Goal: Task Accomplishment & Management: Manage account settings

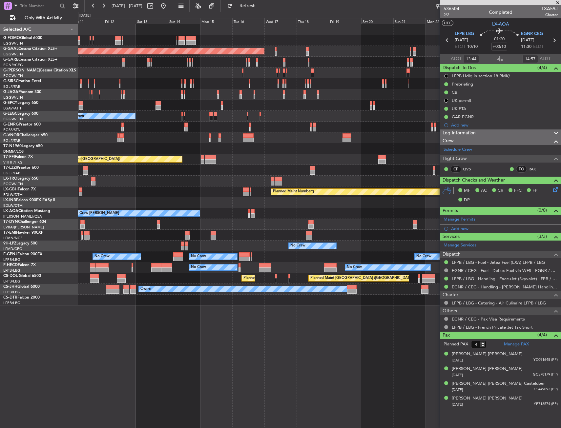
click at [183, 279] on div "Planned Maint Dusseldorf Planned Maint [GEOGRAPHIC_DATA] ([GEOGRAPHIC_DATA]) Un…" at bounding box center [319, 164] width 482 height 281
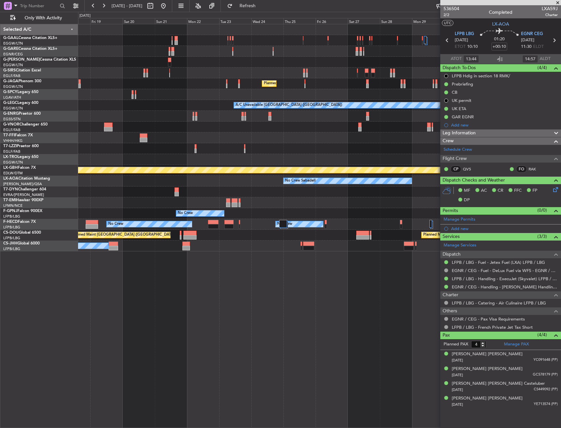
click at [131, 314] on div "Planned Maint Dusseldorf Planned Maint London (Luton) A/C Unavailable London (L…" at bounding box center [319, 226] width 483 height 404
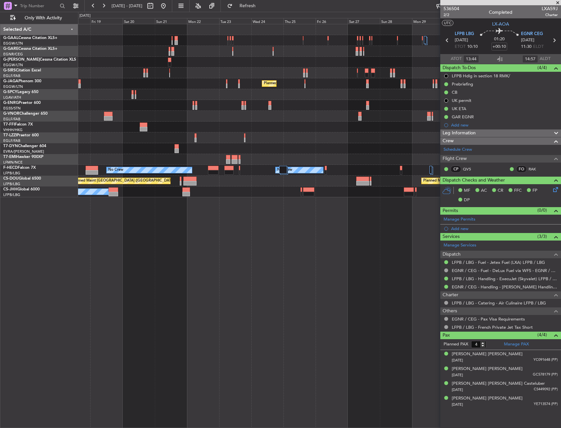
click at [383, 200] on div "Planned Maint Dusseldorf Planned Maint London (Luton) No Crew No Crew No Crew N…" at bounding box center [319, 226] width 483 height 404
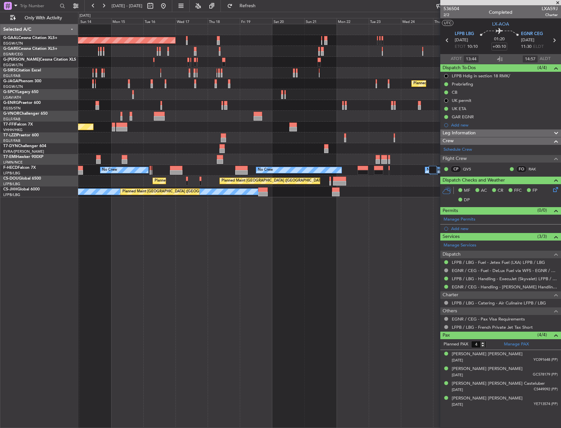
click at [378, 209] on div "Planned Maint Dusseldorf Planned Maint London (Luton) Unplanned Maint Athens (E…" at bounding box center [319, 226] width 483 height 404
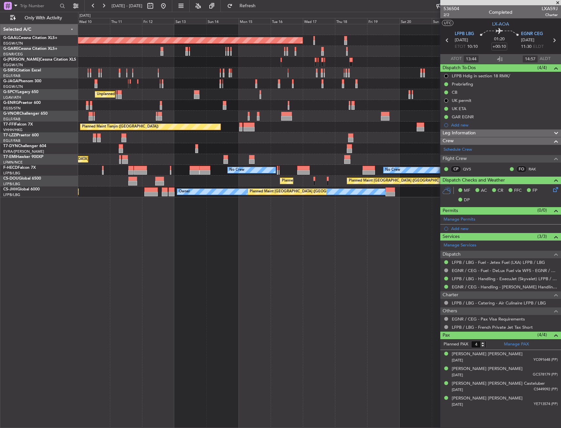
click at [374, 222] on div "Planned Maint Dusseldorf Planned Maint London (Luton) Unplanned Maint Athens (E…" at bounding box center [319, 226] width 483 height 404
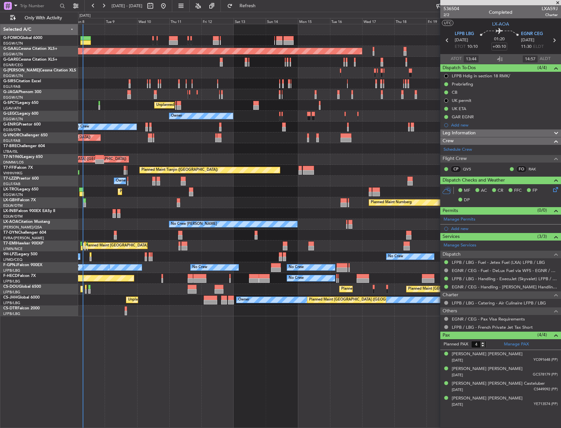
click at [222, 251] on div "Planned Maint [GEOGRAPHIC_DATA] ([GEOGRAPHIC_DATA]) Planned [GEOGRAPHIC_DATA] O…" at bounding box center [319, 226] width 483 height 404
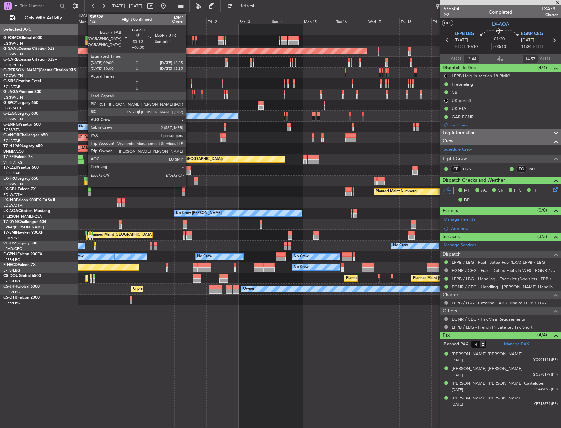
click at [189, 171] on div at bounding box center [188, 172] width 5 height 5
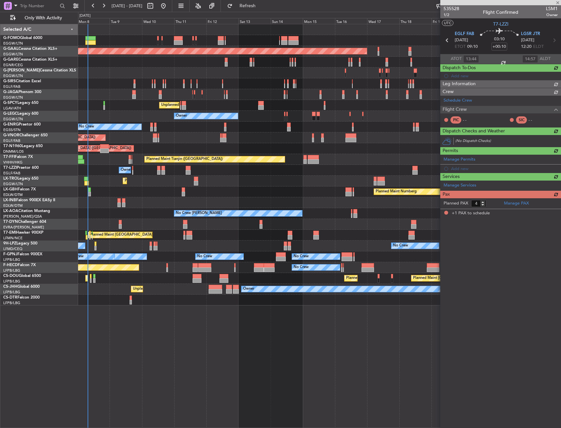
type input "1"
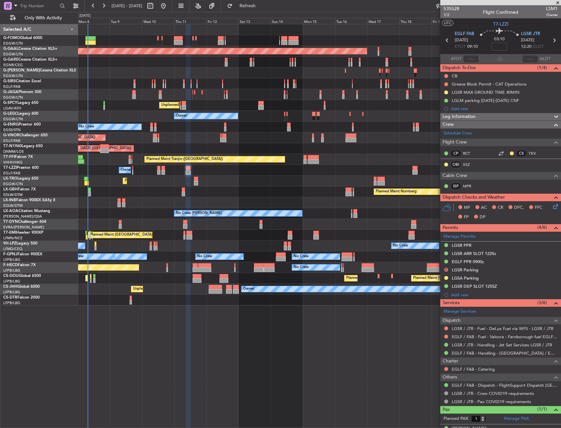
click at [147, 221] on div at bounding box center [319, 224] width 482 height 11
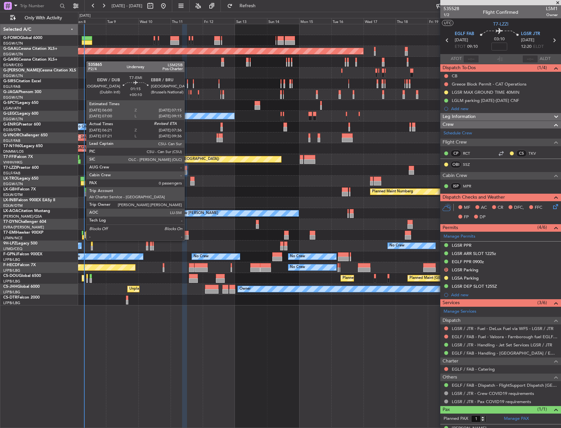
click at [83, 235] on div at bounding box center [83, 233] width 2 height 5
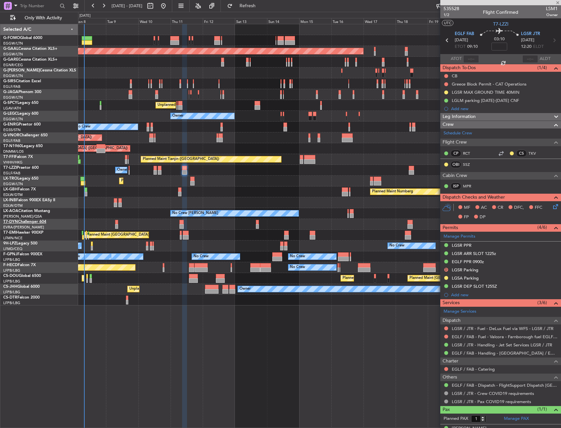
type input "+00:10"
type input "06:21"
type input "0"
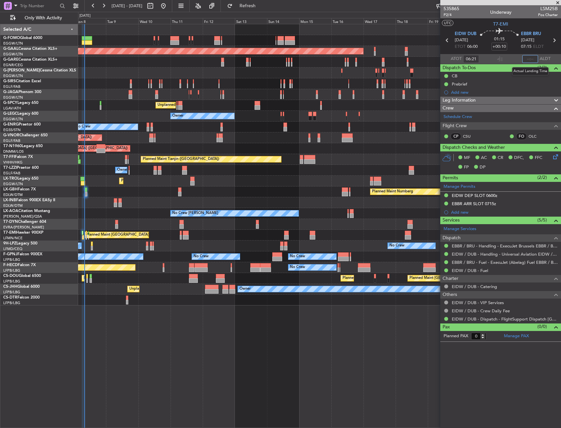
click at [525, 58] on input "text" at bounding box center [530, 59] width 16 height 8
click at [514, 24] on section "UTC T7-EMI" at bounding box center [500, 23] width 121 height 10
type input "07:45"
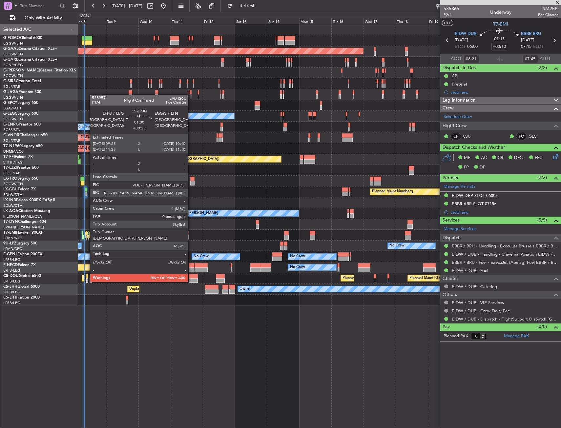
click at [87, 275] on div at bounding box center [87, 276] width 2 height 5
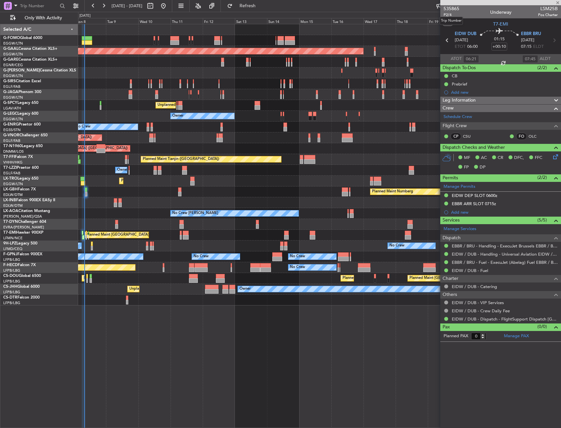
type input "+00:25"
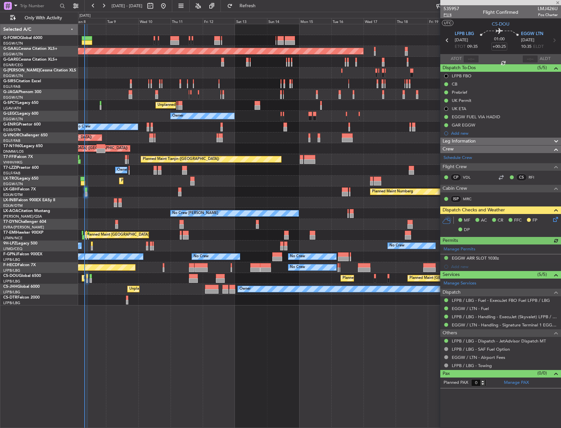
click at [446, 14] on span "P1/4" at bounding box center [451, 15] width 16 height 6
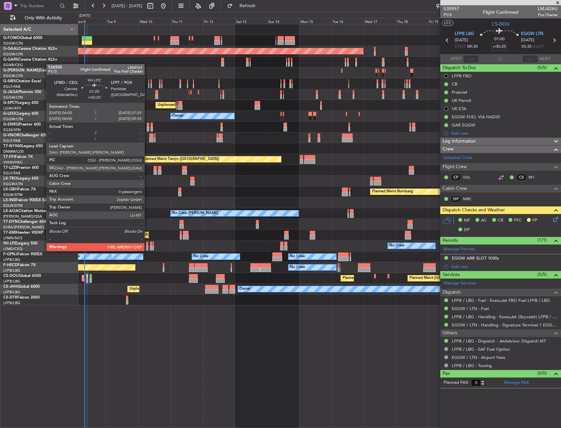
click at [147, 245] on div at bounding box center [147, 244] width 2 height 5
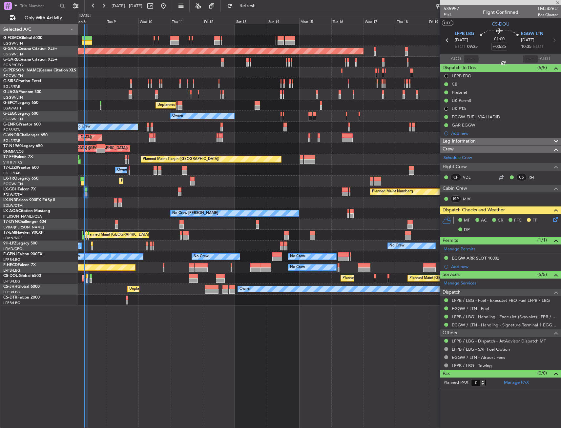
type input "+00:20"
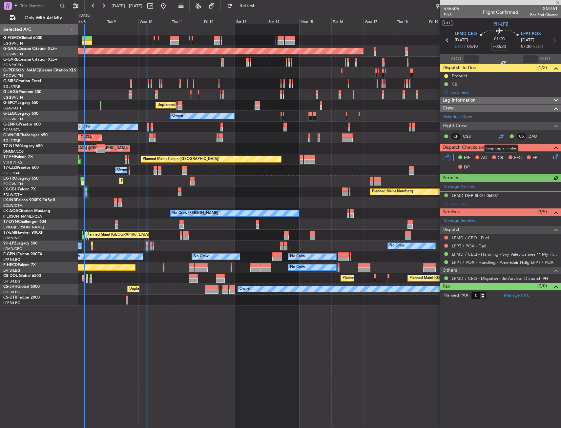
click at [498, 133] on div at bounding box center [501, 136] width 8 height 8
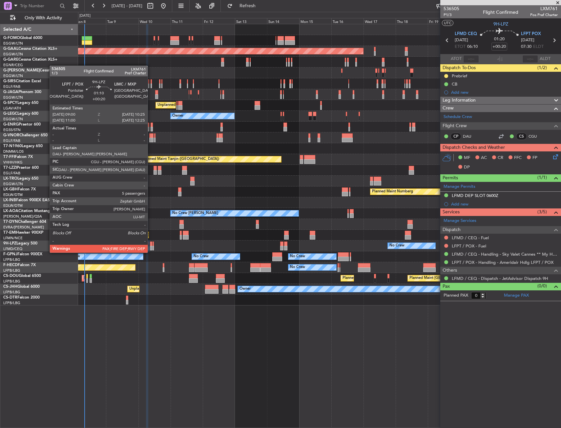
click at [151, 247] on div at bounding box center [151, 248] width 2 height 5
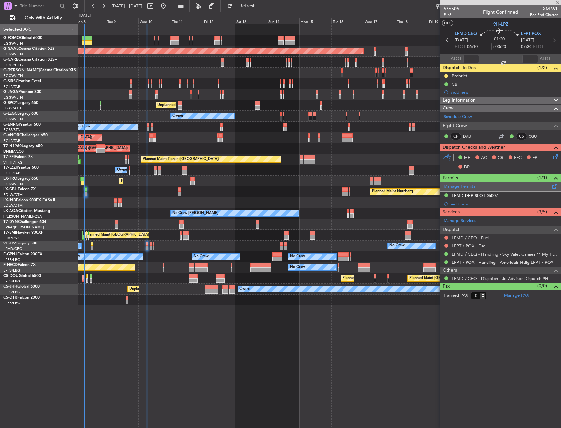
type input "5"
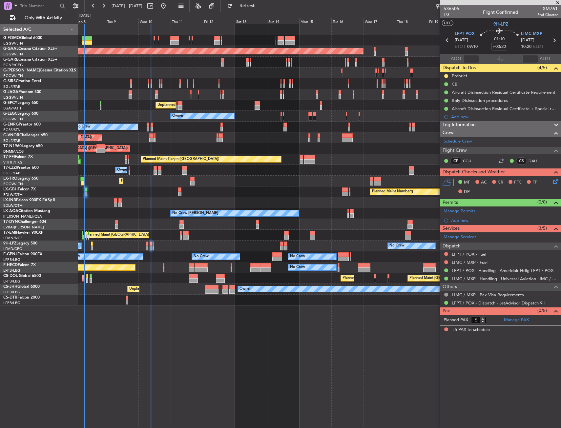
drag, startPoint x: 500, startPoint y: 160, endPoint x: 500, endPoint y: 164, distance: 3.7
click at [500, 160] on div at bounding box center [501, 161] width 8 height 8
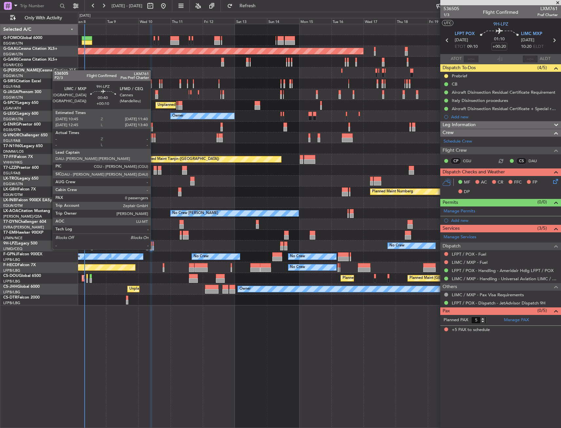
click at [153, 243] on div at bounding box center [152, 244] width 1 height 5
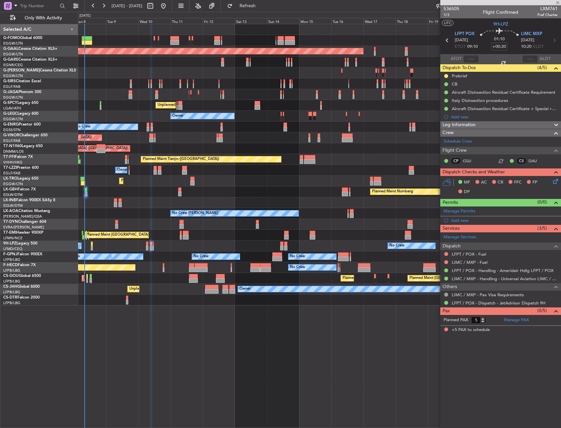
type input "+00:10"
type input "0"
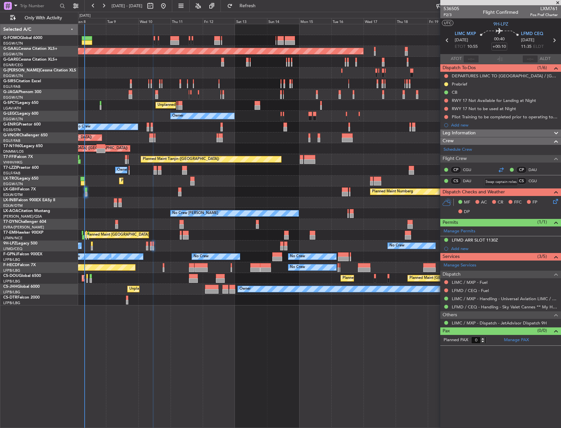
click at [500, 169] on div at bounding box center [501, 170] width 8 height 8
drag, startPoint x: 279, startPoint y: 9, endPoint x: 278, endPoint y: 18, distance: 8.9
click at [263, 9] on button "Refresh" at bounding box center [243, 6] width 39 height 10
click at [451, 17] on span "P2/3" at bounding box center [451, 15] width 16 height 6
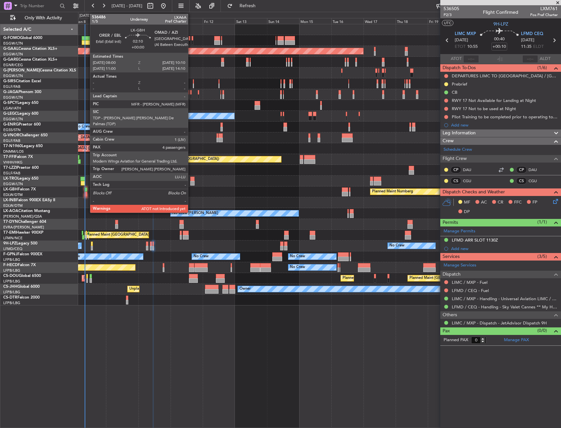
click at [87, 191] on div at bounding box center [85, 190] width 3 height 5
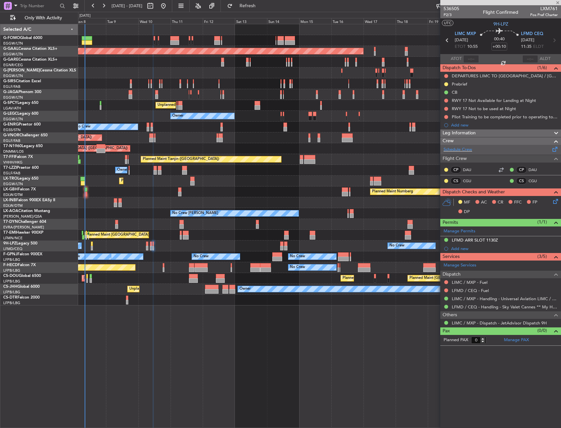
type input "4"
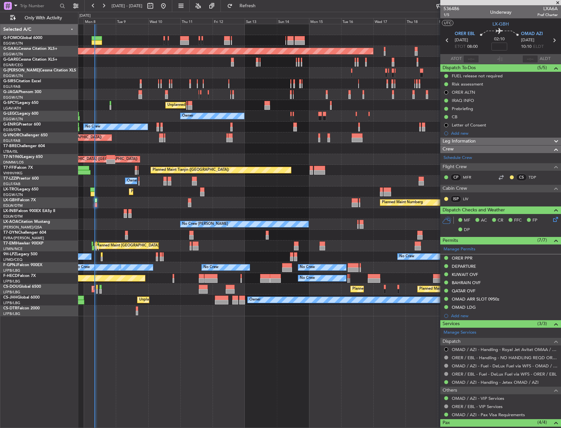
click at [192, 258] on div "No Crew No Crew No Crew" at bounding box center [319, 257] width 482 height 11
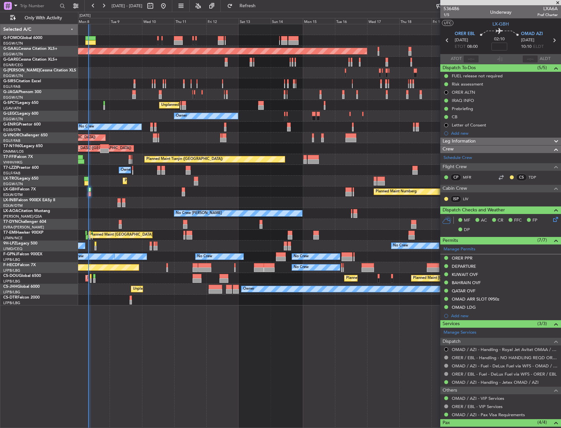
click at [149, 194] on div "Planned Maint Nurnberg Planned Maint Dubai (Dubai Intl)" at bounding box center [319, 192] width 482 height 11
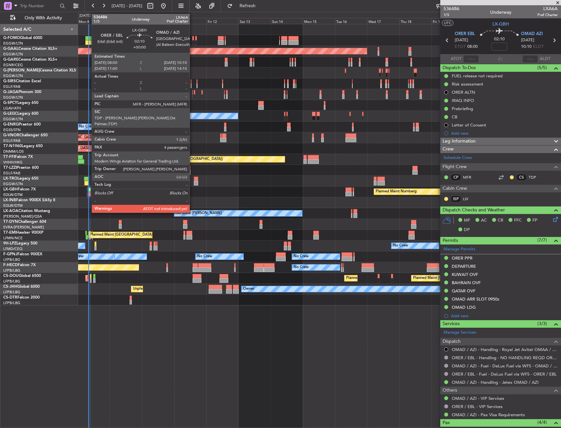
click at [88, 191] on div at bounding box center [89, 190] width 3 height 5
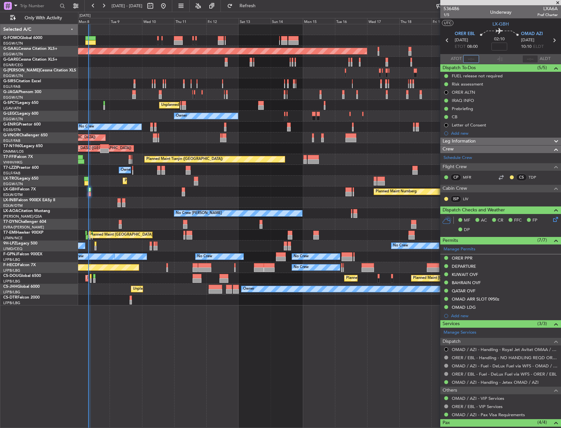
click at [468, 57] on input "text" at bounding box center [471, 59] width 16 height 8
click at [474, 27] on section "UTC LX-GBH" at bounding box center [500, 23] width 121 height 10
type input "08:07"
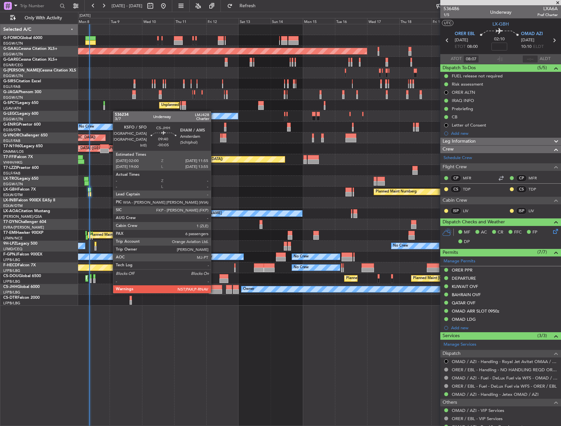
click at [214, 292] on div at bounding box center [215, 291] width 13 height 5
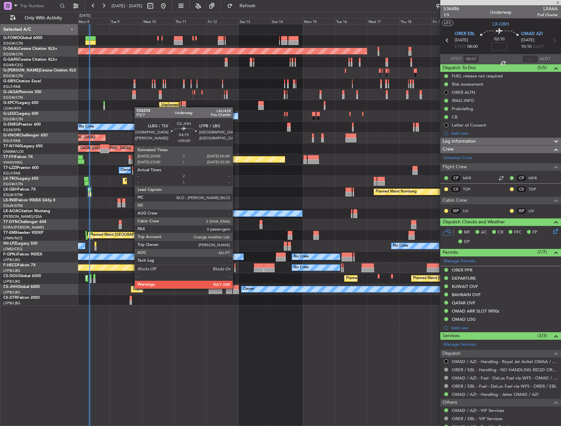
type input "-00:05"
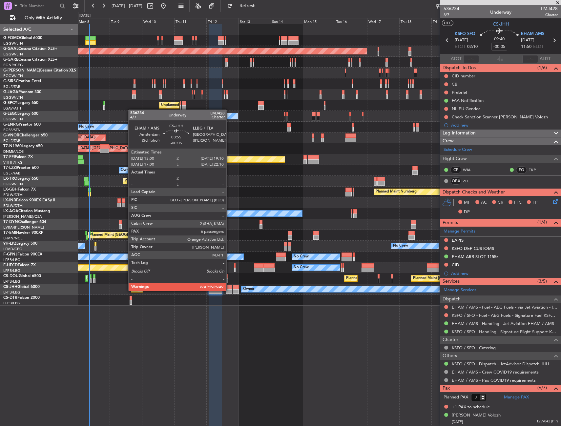
click at [229, 290] on div at bounding box center [229, 291] width 6 height 5
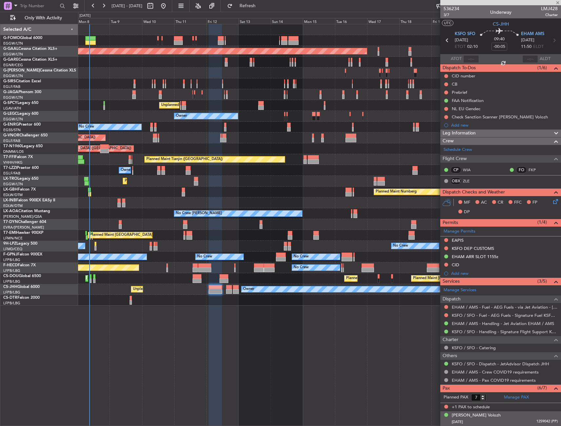
type input "6"
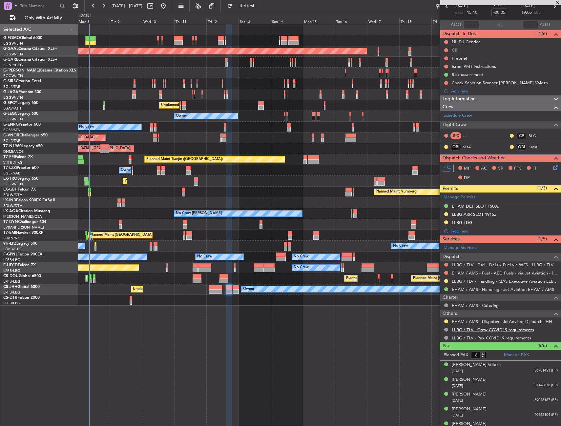
scroll to position [57, 0]
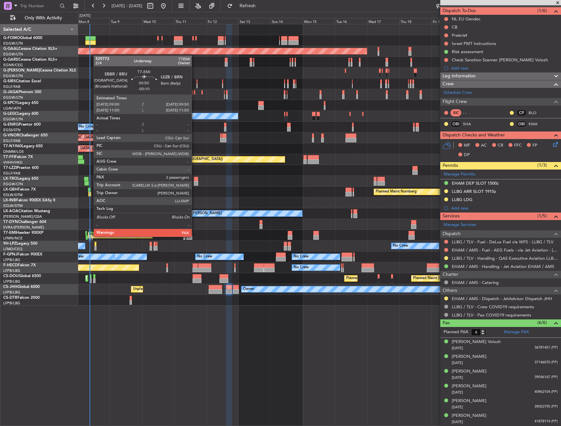
click at [90, 237] on div at bounding box center [89, 237] width 1 height 5
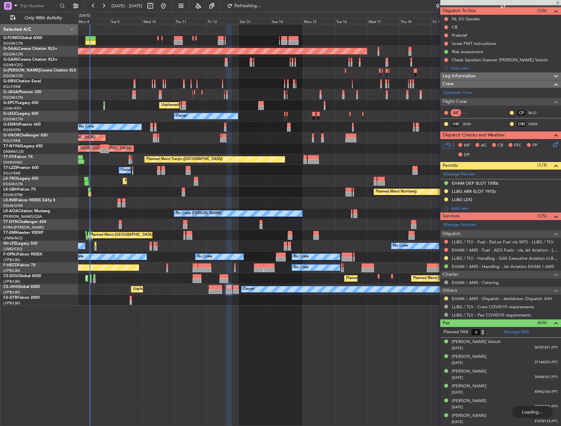
type input "-00:10"
type input "2"
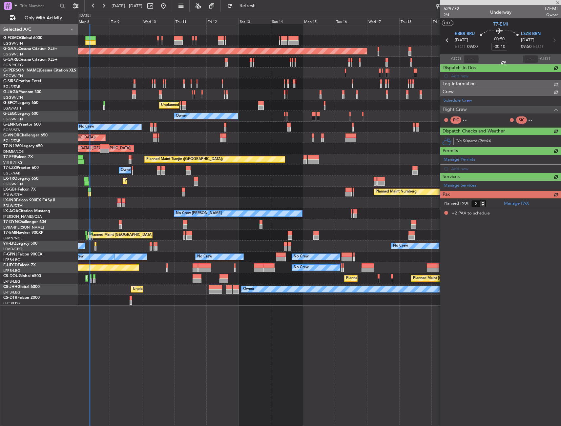
type input "-00:05"
type input "6"
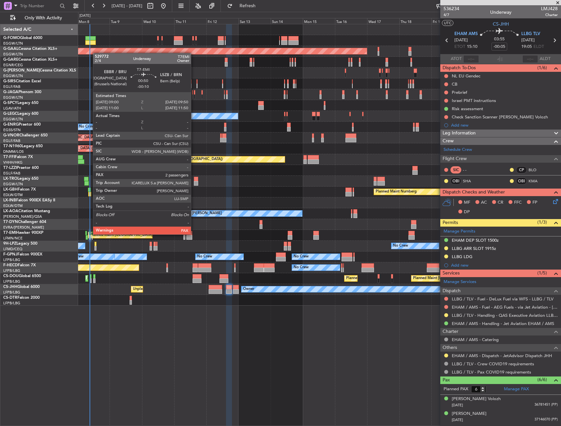
click at [90, 234] on div at bounding box center [89, 233] width 1 height 5
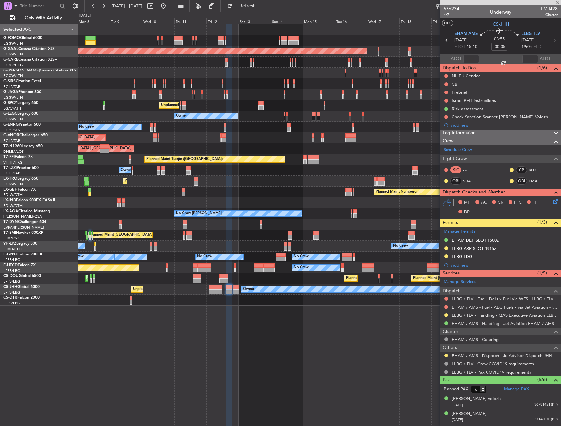
type input "-00:10"
type input "2"
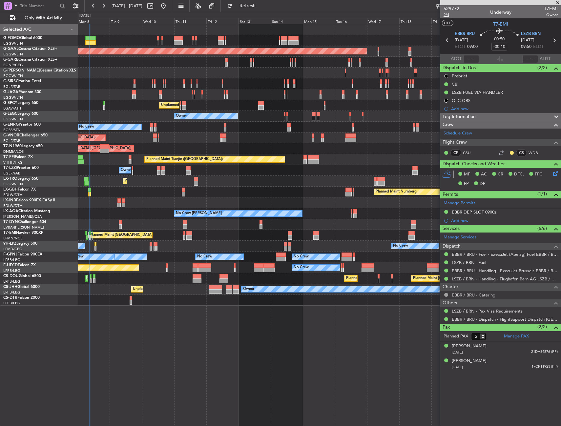
click at [444, 15] on span "2/4" at bounding box center [451, 15] width 16 height 6
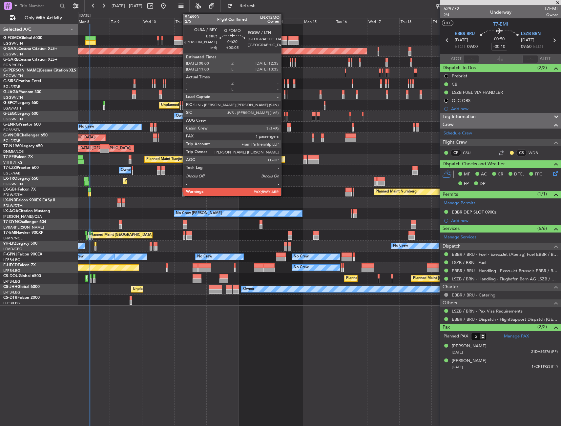
click at [284, 38] on div at bounding box center [284, 38] width 6 height 5
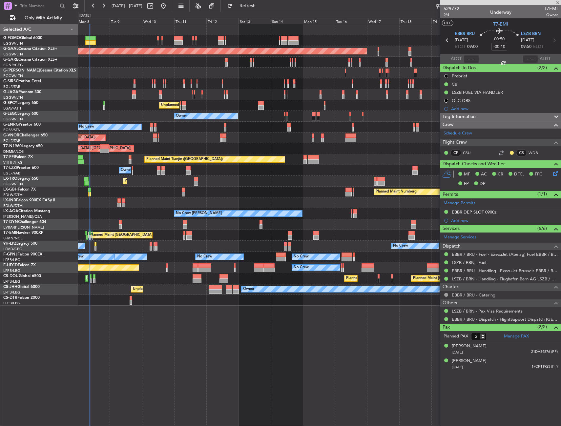
type input "+00:05"
type input "1"
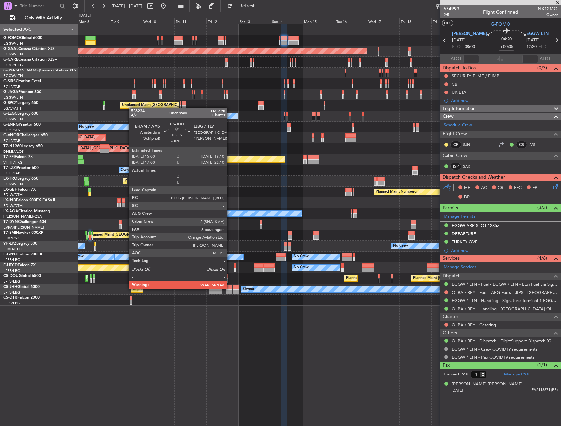
click at [230, 288] on div at bounding box center [229, 287] width 6 height 5
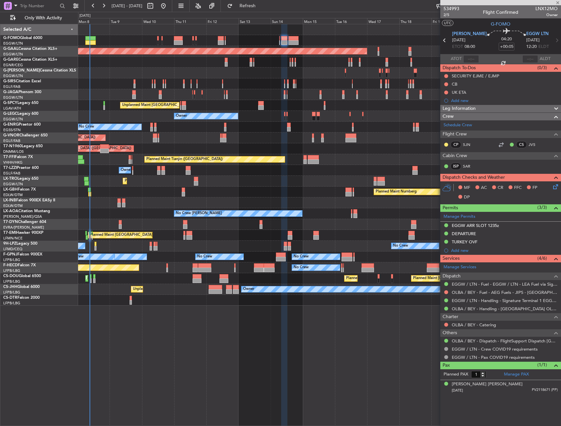
type input "-00:05"
type input "6"
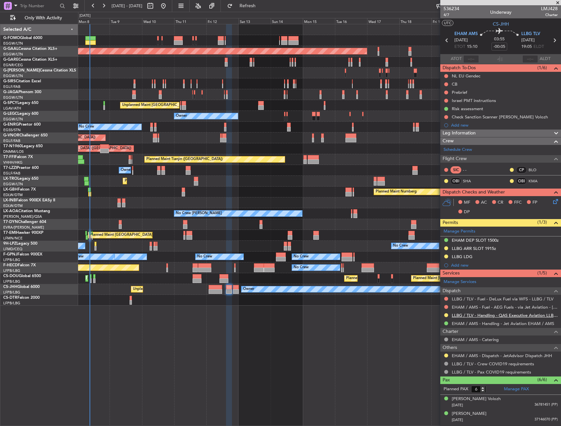
scroll to position [57, 0]
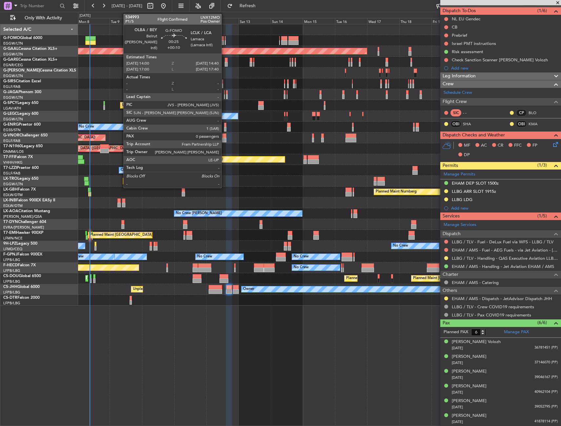
click at [225, 38] on div at bounding box center [225, 38] width 1 height 5
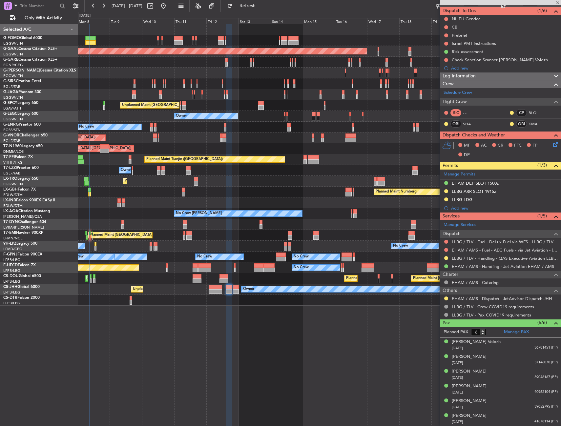
type input "+00:10"
type input "0"
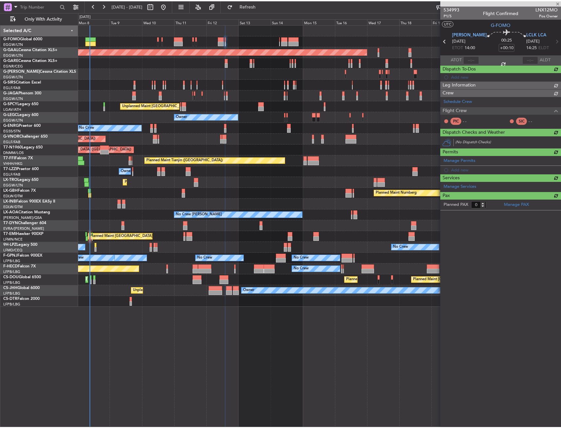
scroll to position [0, 0]
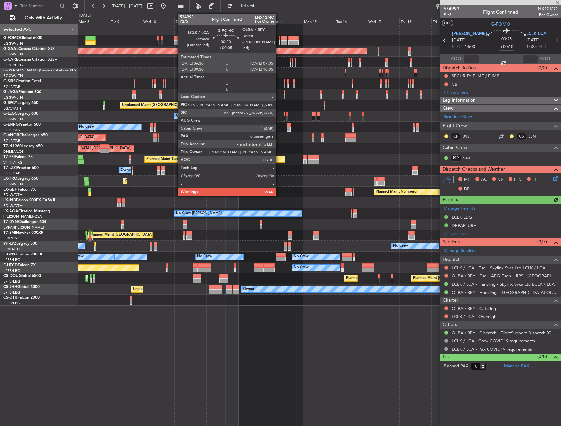
click at [279, 39] on div at bounding box center [279, 38] width 1 height 5
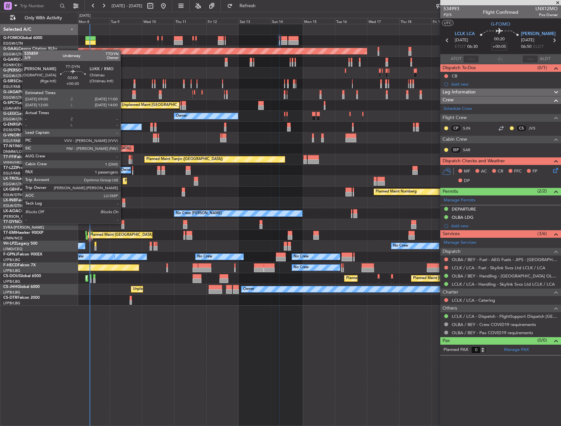
click at [123, 223] on div at bounding box center [122, 222] width 3 height 5
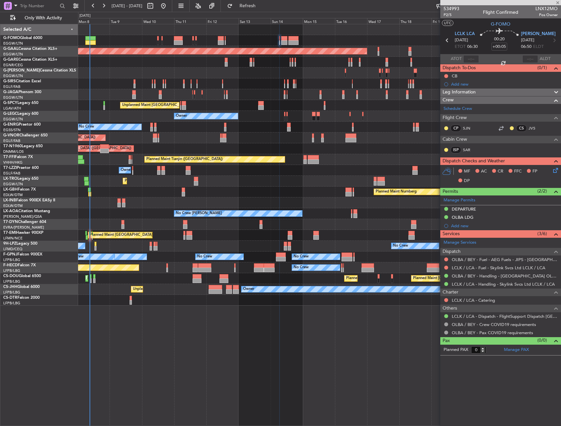
type input "+00:30"
type input "1"
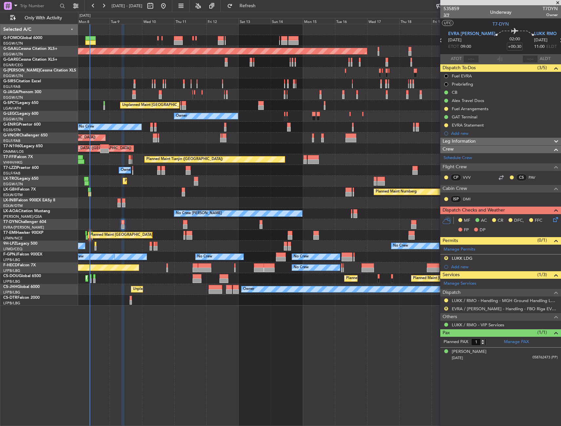
click at [448, 16] on span "3/9" at bounding box center [451, 15] width 16 height 6
click at [445, 15] on span "3/9" at bounding box center [451, 15] width 16 height 6
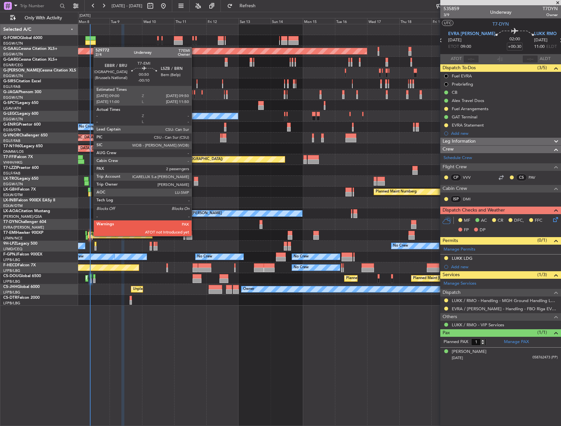
click at [90, 236] on div at bounding box center [89, 237] width 1 height 5
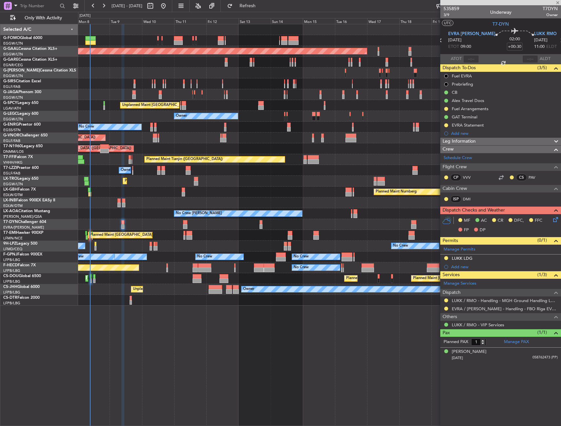
type input "-00:10"
type input "2"
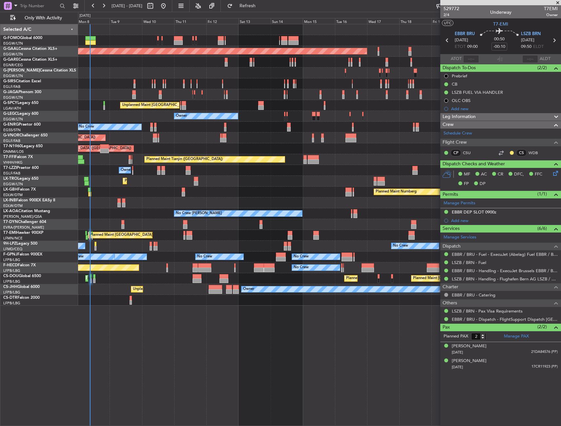
click at [236, 310] on div "Planned Maint London (Luton) Planned Maint Dusseldorf Owner Planned Maint Londo…" at bounding box center [319, 225] width 483 height 402
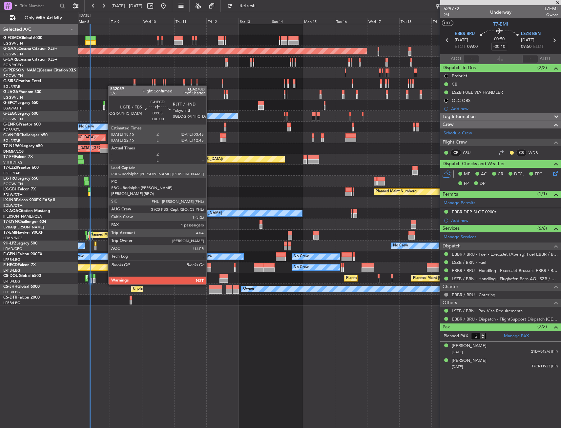
click at [209, 266] on div at bounding box center [204, 265] width 13 height 5
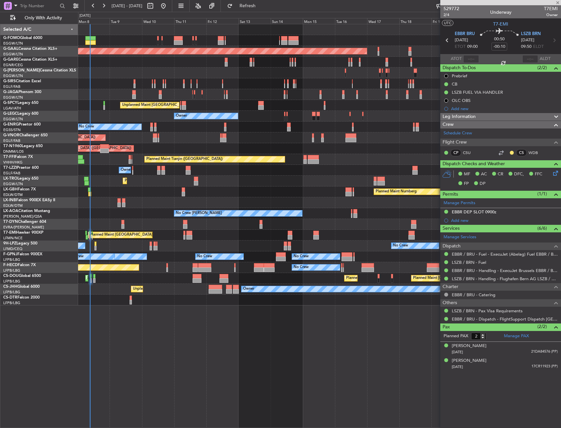
type input "1"
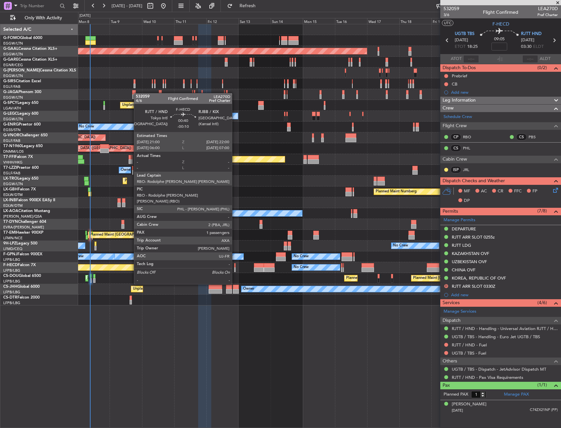
click at [235, 266] on div at bounding box center [235, 265] width 2 height 5
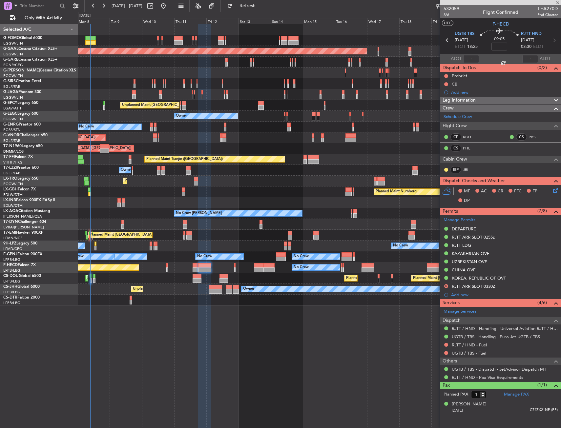
type input "-00:10"
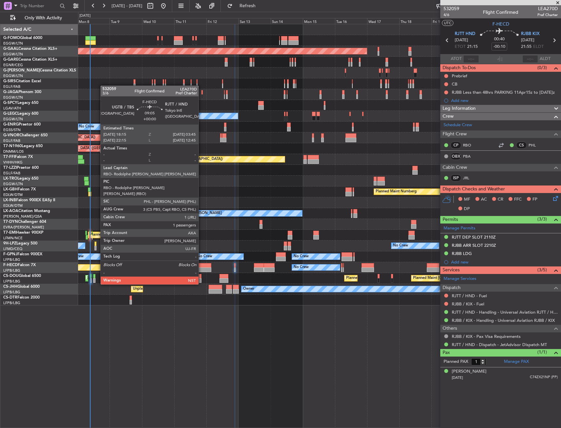
click at [201, 266] on div at bounding box center [204, 265] width 13 height 5
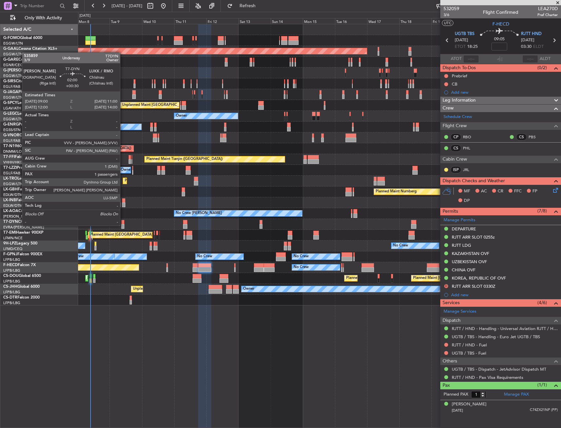
click at [123, 225] on div at bounding box center [122, 226] width 3 height 5
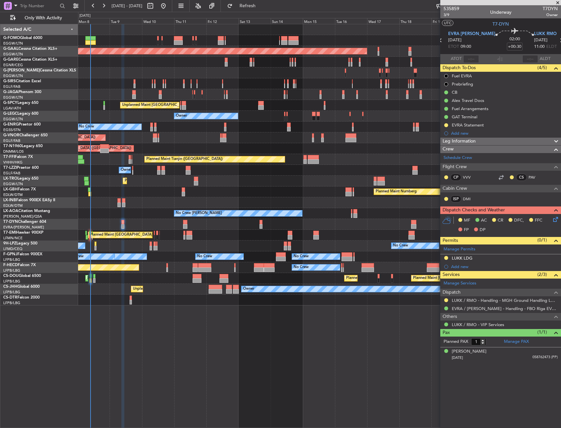
click at [552, 216] on icon at bounding box center [554, 218] width 5 height 5
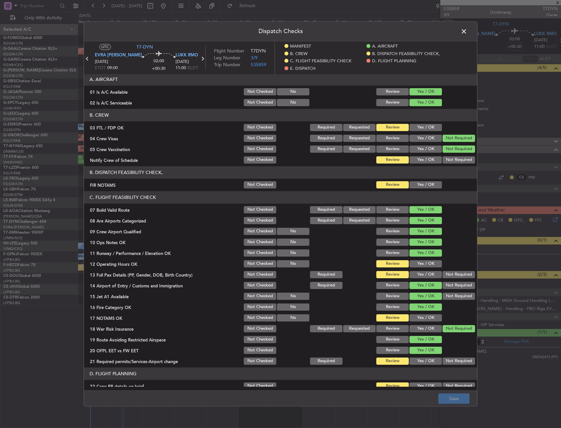
scroll to position [66, 0]
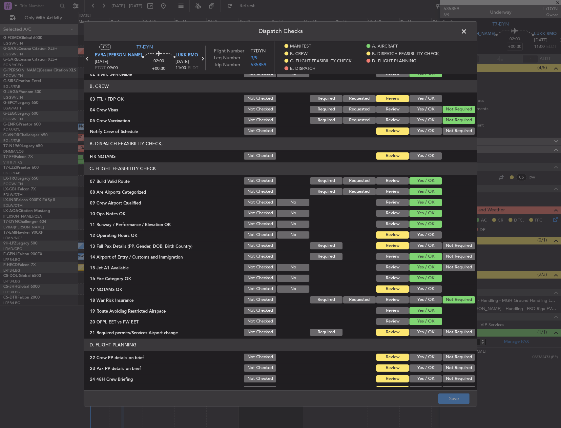
click at [421, 155] on button "Yes / OK" at bounding box center [425, 155] width 32 height 7
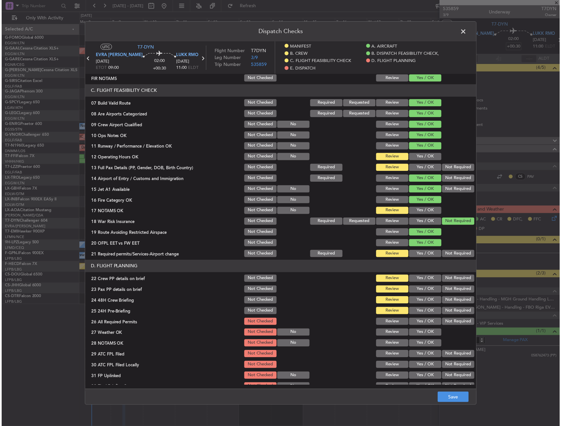
scroll to position [164, 0]
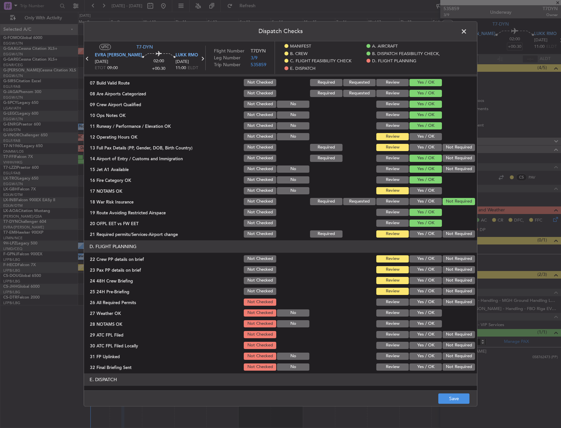
click at [416, 135] on button "Yes / OK" at bounding box center [425, 136] width 32 height 7
click at [416, 147] on button "Yes / OK" at bounding box center [425, 147] width 32 height 7
click at [415, 194] on button "Yes / OK" at bounding box center [425, 190] width 32 height 7
click at [414, 230] on div "Yes / OK" at bounding box center [424, 234] width 33 height 9
click at [415, 233] on button "Yes / OK" at bounding box center [425, 234] width 32 height 7
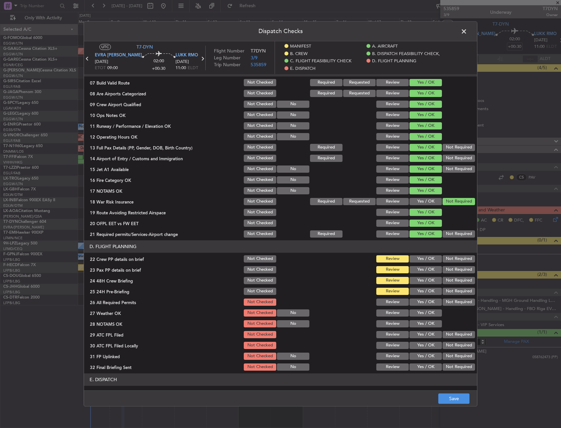
drag, startPoint x: 415, startPoint y: 260, endPoint x: 414, endPoint y: 265, distance: 5.7
click at [415, 260] on button "Yes / OK" at bounding box center [425, 258] width 32 height 7
click at [413, 269] on button "Yes / OK" at bounding box center [425, 269] width 32 height 7
click at [412, 280] on button "Yes / OK" at bounding box center [425, 280] width 32 height 7
click at [411, 293] on button "Yes / OK" at bounding box center [425, 291] width 32 height 7
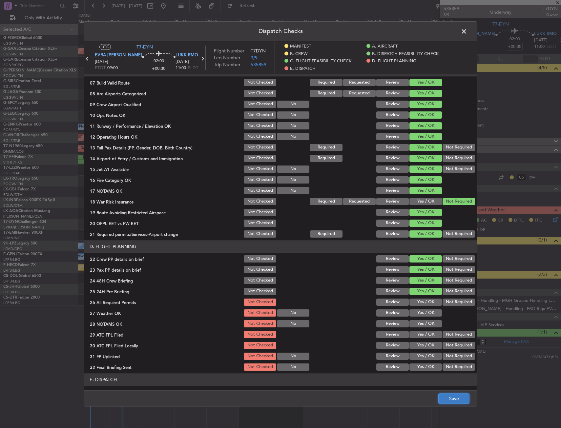
click at [453, 402] on button "Save" at bounding box center [453, 399] width 31 height 10
click at [467, 30] on span at bounding box center [467, 33] width 0 height 13
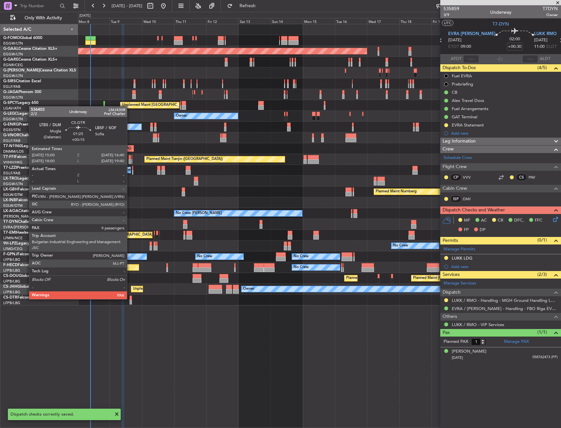
click at [130, 299] on div at bounding box center [131, 298] width 2 height 5
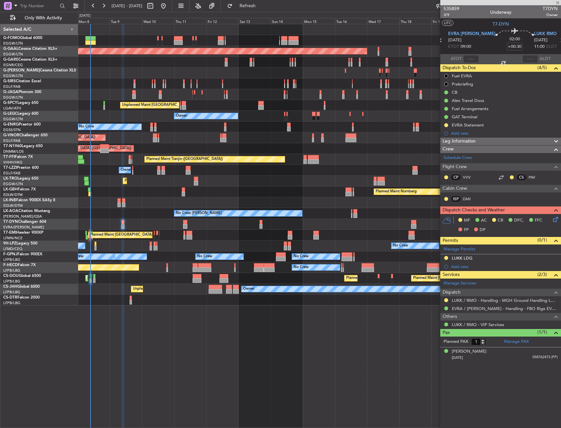
type input "+00:15"
type input "9"
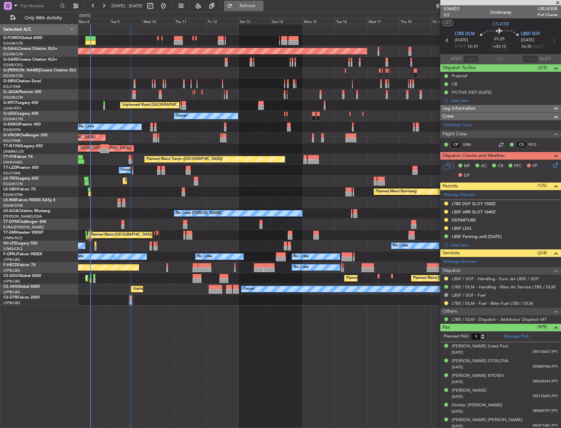
click at [251, 8] on button "Refresh" at bounding box center [243, 6] width 39 height 10
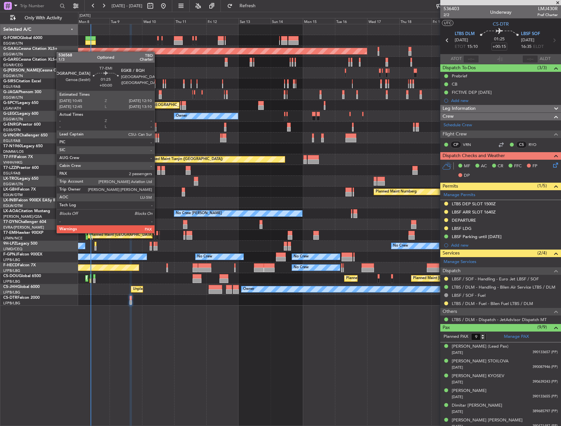
click at [157, 232] on div at bounding box center [157, 233] width 2 height 5
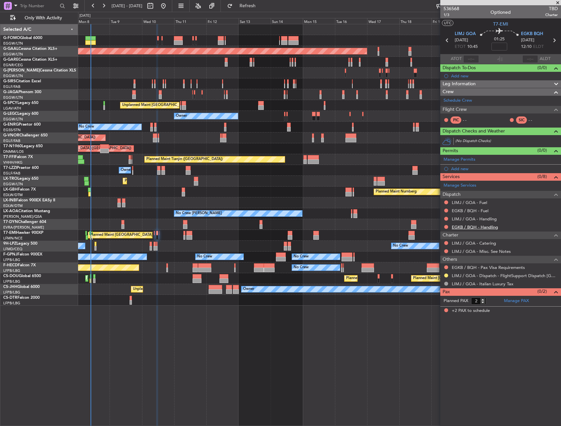
click at [474, 228] on link "EGKB / BQH - Handling" at bounding box center [475, 227] width 46 height 6
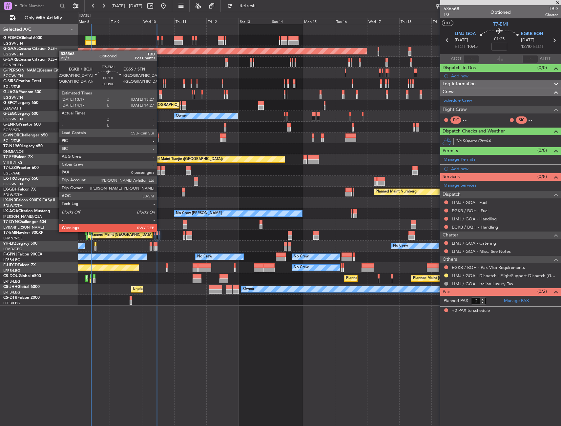
click at [160, 231] on div at bounding box center [159, 233] width 1 height 5
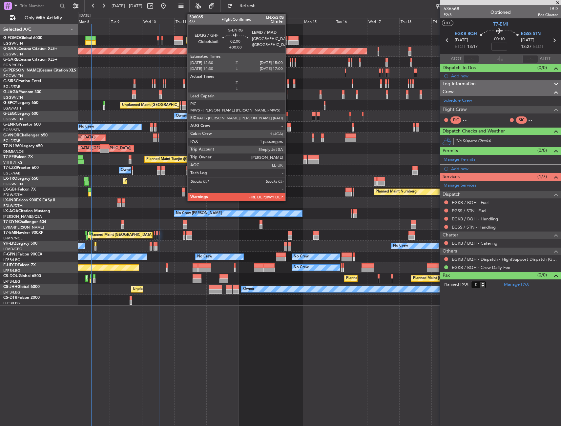
click at [288, 123] on div at bounding box center [289, 125] width 4 height 5
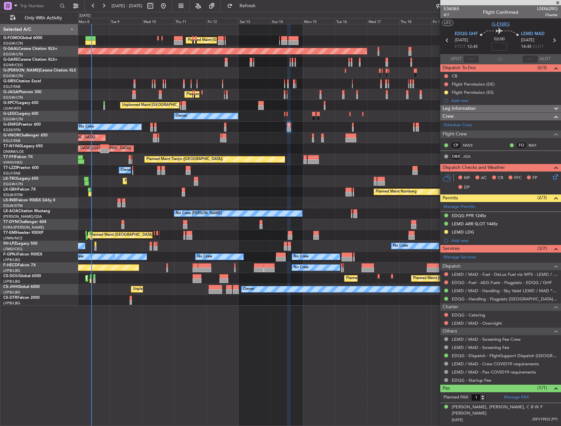
click at [500, 23] on span "G-ENRG" at bounding box center [501, 24] width 18 height 7
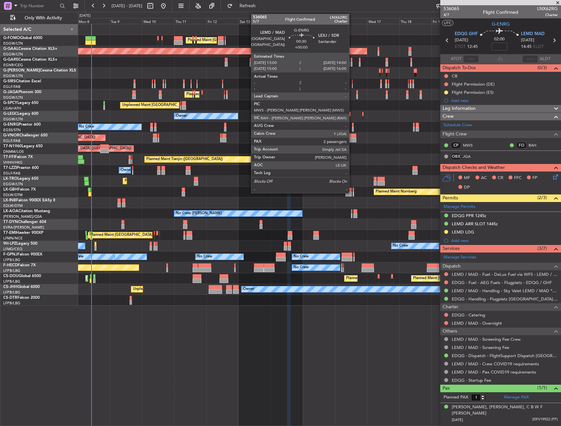
click at [352, 124] on div at bounding box center [353, 125] width 2 height 5
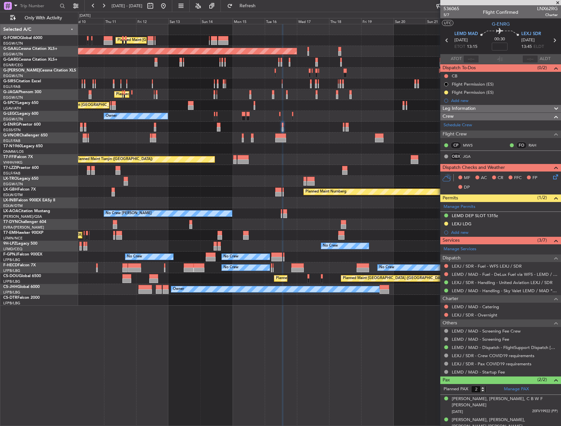
click at [321, 143] on div "Planned Maint [GEOGRAPHIC_DATA] ([GEOGRAPHIC_DATA])" at bounding box center [319, 137] width 482 height 11
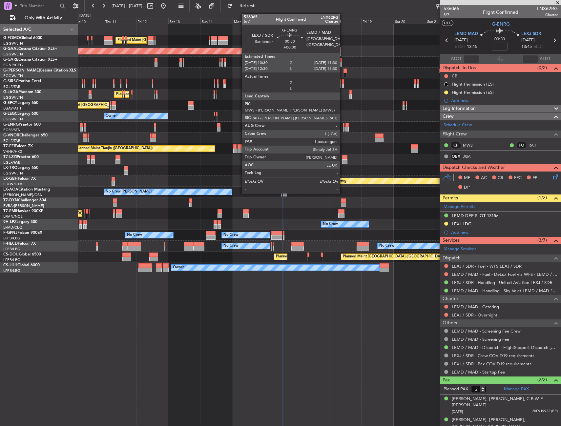
click at [343, 127] on div at bounding box center [344, 129] width 2 height 5
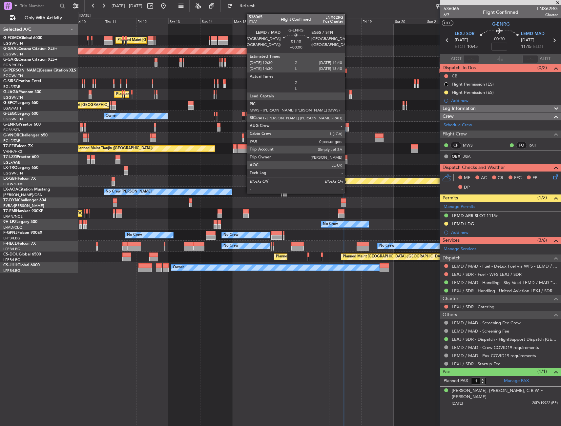
click at [348, 129] on div at bounding box center [346, 129] width 3 height 5
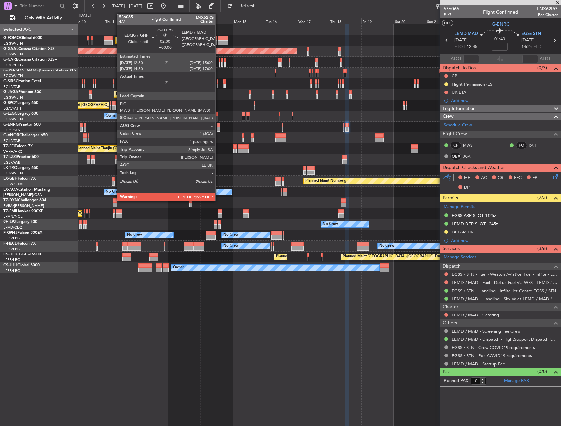
click at [218, 123] on div at bounding box center [219, 125] width 4 height 5
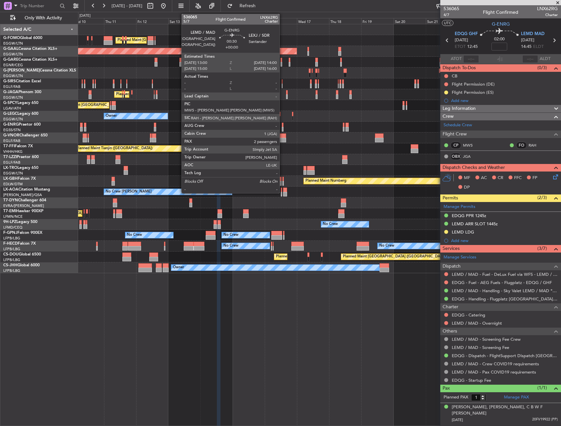
click at [282, 126] on div at bounding box center [283, 125] width 2 height 5
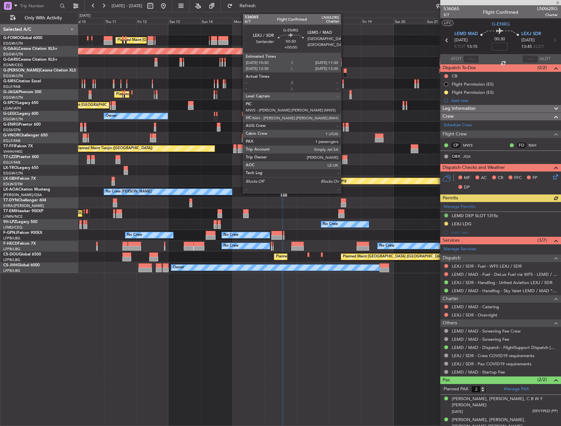
click at [344, 127] on div at bounding box center [344, 129] width 2 height 5
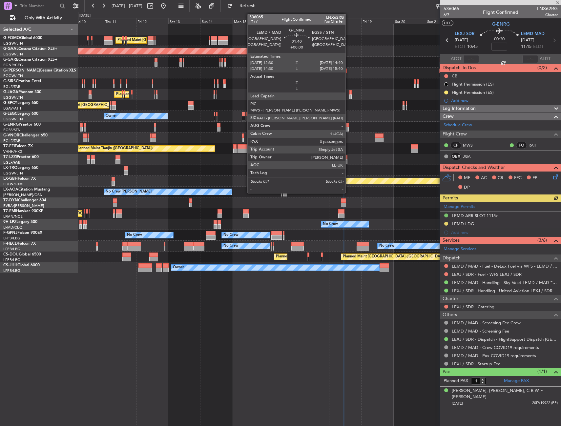
click at [348, 127] on div at bounding box center [346, 129] width 3 height 5
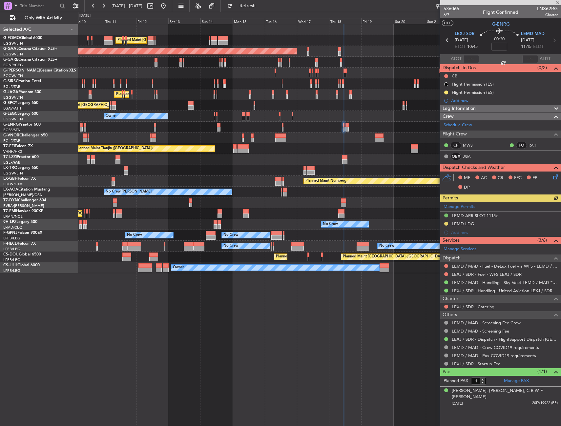
type input "0"
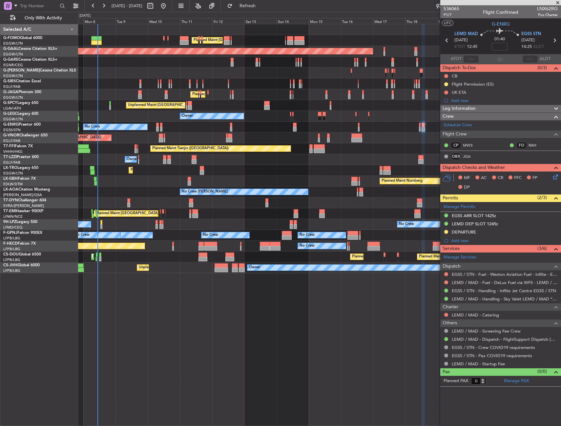
click at [205, 261] on div "Planned Maint Paris (Le Bourget) Planned Maint Paris (Le Bourget) Planned Maint…" at bounding box center [319, 257] width 482 height 11
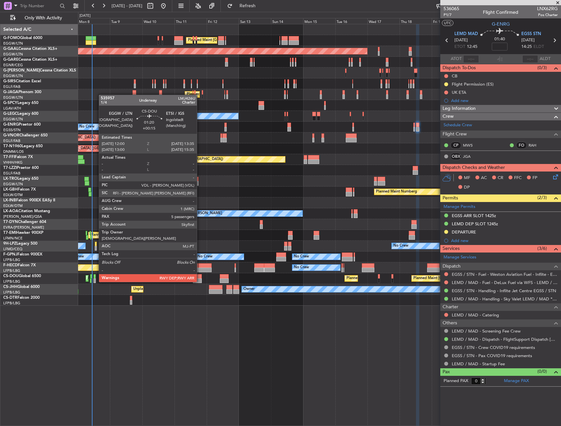
click at [95, 275] on div at bounding box center [94, 276] width 2 height 5
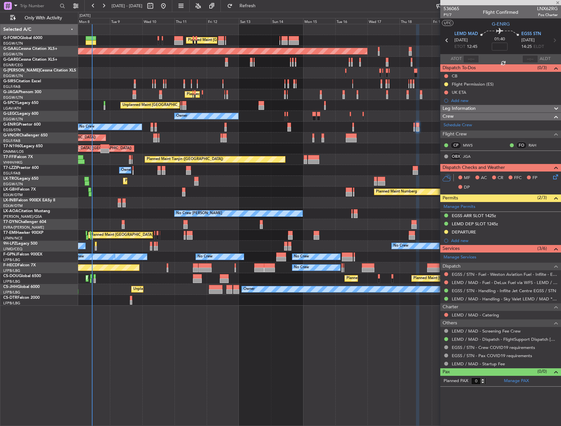
type input "+00:15"
type input "5"
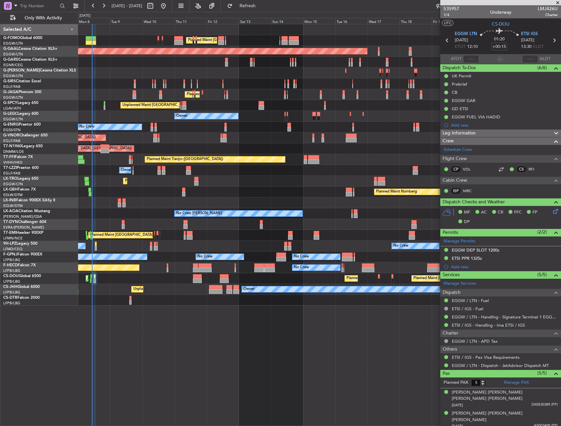
click at [230, 108] on div "Unplanned Maint [GEOGRAPHIC_DATA] ([PERSON_NAME] Intl)" at bounding box center [319, 105] width 482 height 11
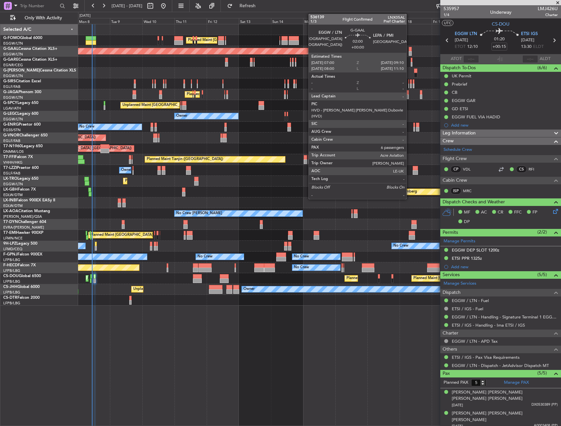
click at [409, 50] on div at bounding box center [410, 49] width 3 height 5
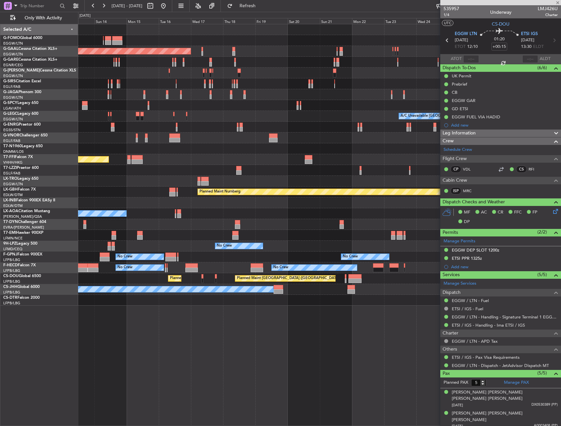
click at [191, 118] on div "Planned Maint London (Luton) Planned Maint Dusseldorf Planned Maint London (Lut…" at bounding box center [319, 164] width 482 height 281
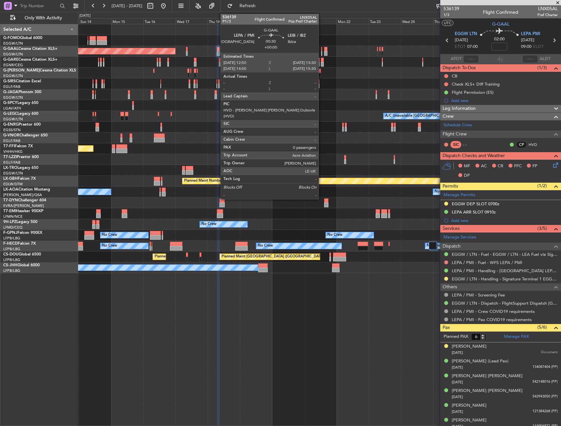
click at [321, 49] on div at bounding box center [321, 49] width 1 height 5
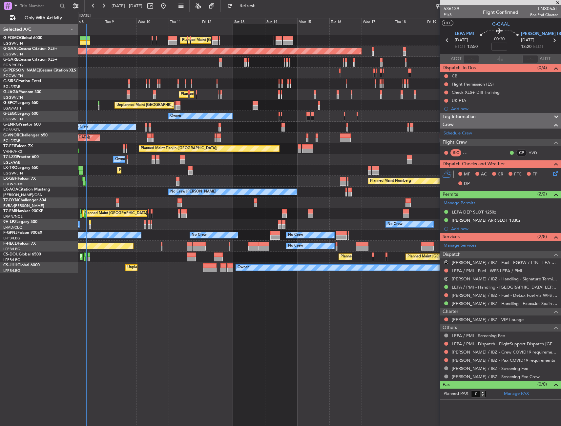
click at [299, 234] on div "Planned Maint London (Luton) Planned Maint London (Luton) Planned Maint Dusseld…" at bounding box center [319, 148] width 482 height 249
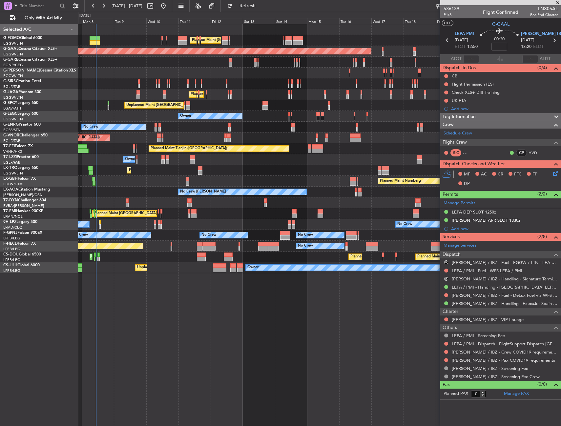
click at [111, 251] on div "No Crew No Crew Planned Maint Paris (Le Bourget) No Crew No Crew" at bounding box center [319, 246] width 482 height 11
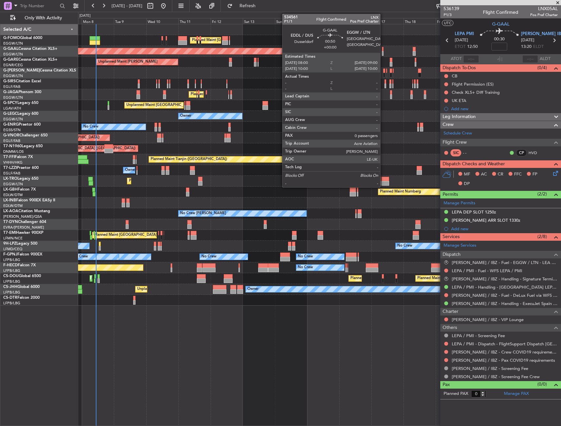
click at [383, 50] on div at bounding box center [383, 49] width 2 height 5
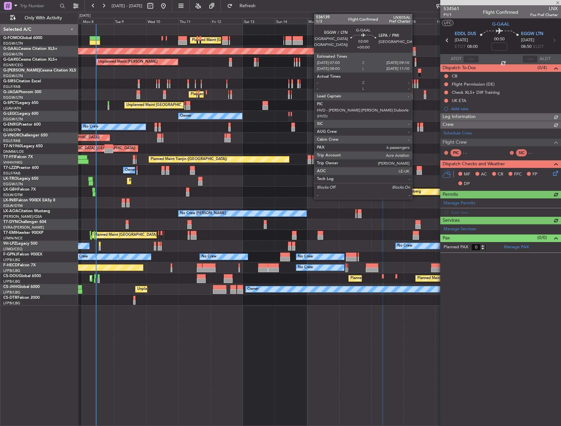
click at [415, 50] on div at bounding box center [414, 49] width 3 height 5
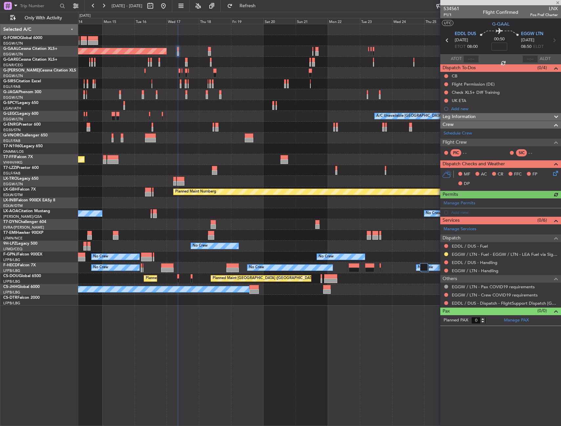
click at [219, 76] on div "Planned Maint London (Luton) Planned Maint Dusseldorf Unplanned Maint Chester P…" at bounding box center [319, 164] width 482 height 281
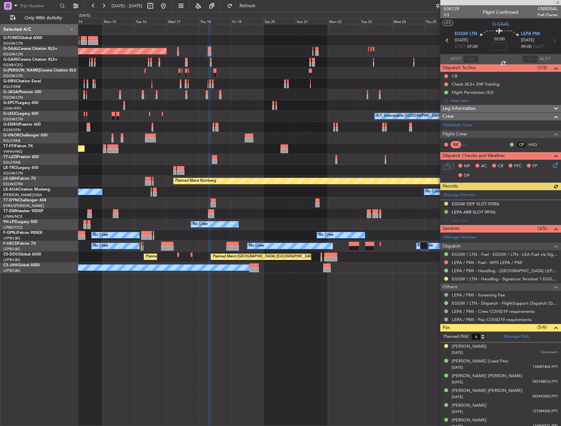
click at [446, 270] on button at bounding box center [446, 271] width 4 height 4
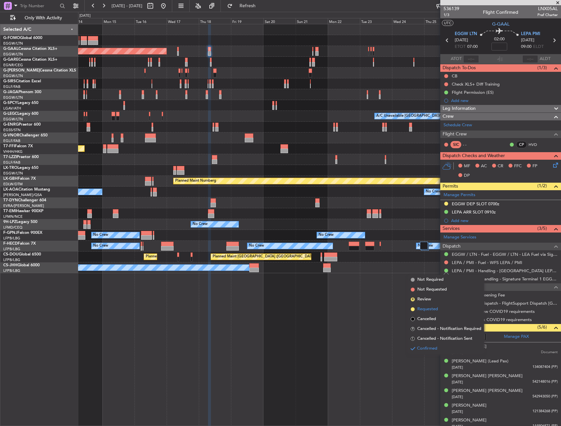
click at [429, 308] on span "Requested" at bounding box center [427, 309] width 21 height 7
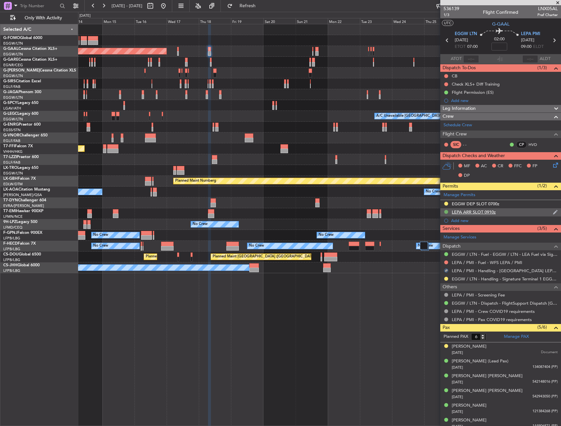
click at [446, 211] on button at bounding box center [446, 212] width 4 height 4
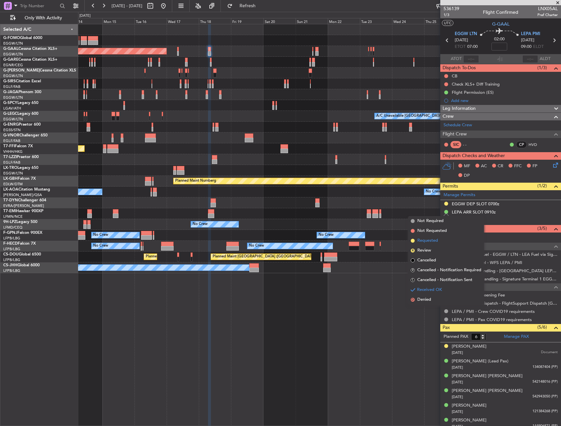
click at [435, 243] on span "Requested" at bounding box center [427, 240] width 21 height 7
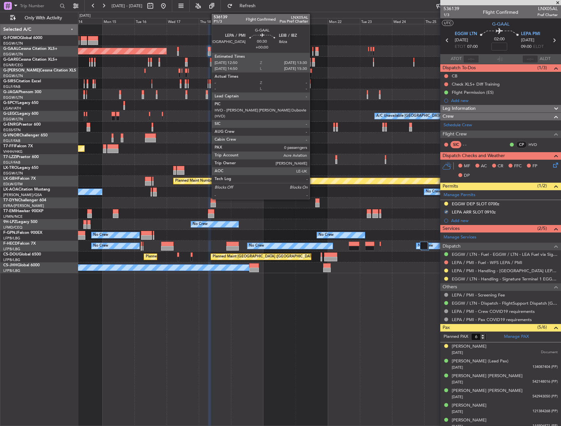
click at [312, 51] on div at bounding box center [312, 53] width 1 height 5
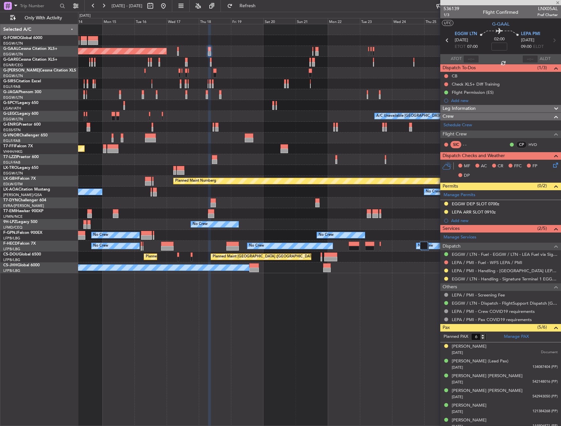
type input "0"
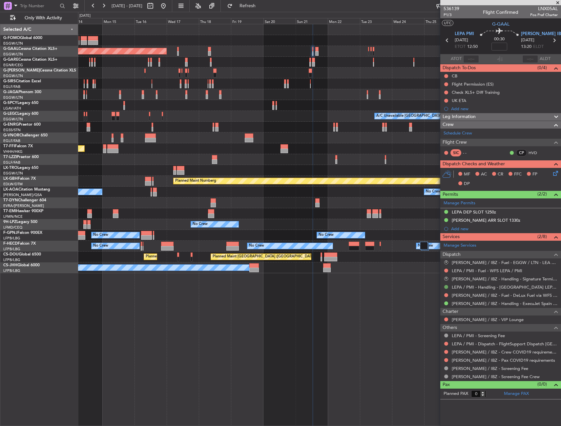
click at [445, 288] on button at bounding box center [446, 287] width 4 height 4
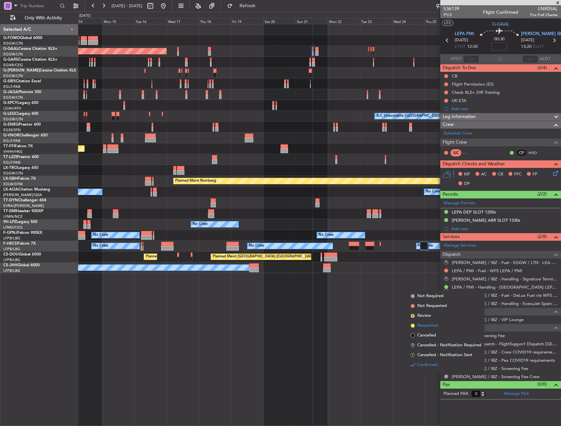
click at [423, 325] on span "Requested" at bounding box center [427, 325] width 21 height 7
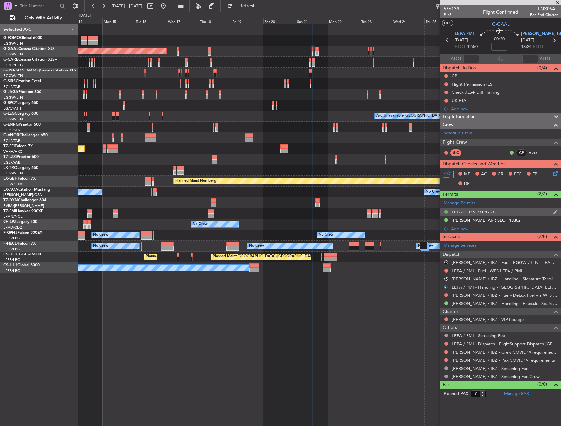
click at [447, 213] on button at bounding box center [446, 212] width 4 height 4
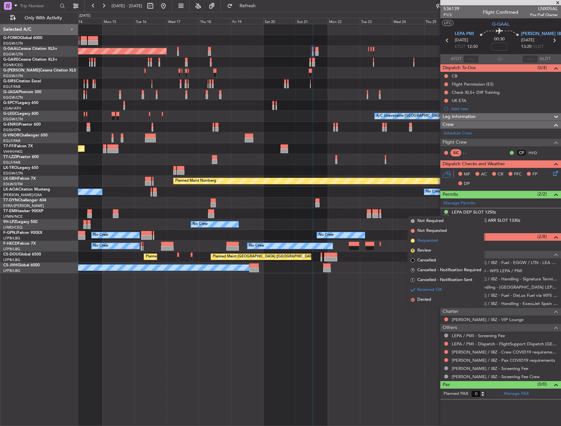
click at [431, 243] on span "Requested" at bounding box center [427, 240] width 21 height 7
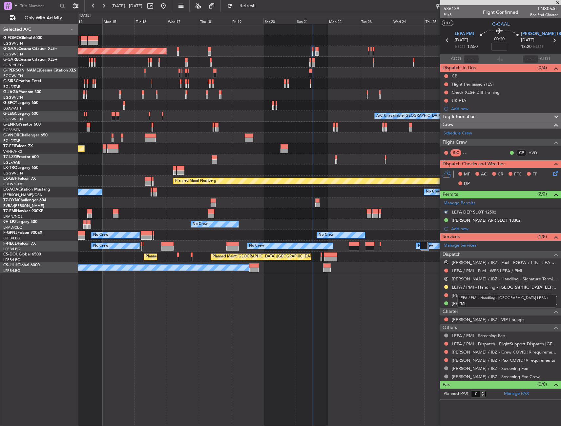
click at [464, 287] on link "LEPA / PMI - Handling - Mallorcair LEPA / PMI" at bounding box center [505, 287] width 106 height 6
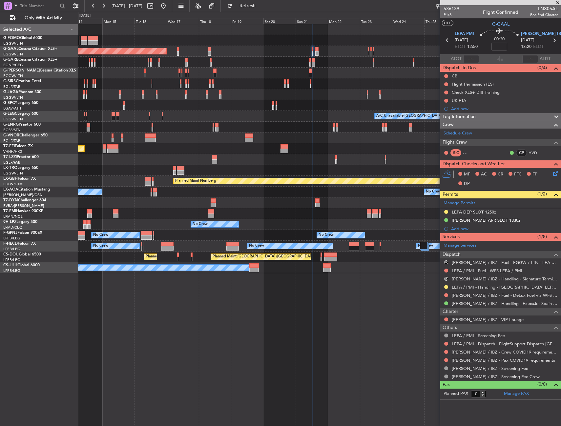
click at [262, 303] on div "Planned Maint London (Luton) Planned Maint Dusseldorf Unplanned Maint Chester P…" at bounding box center [319, 225] width 483 height 402
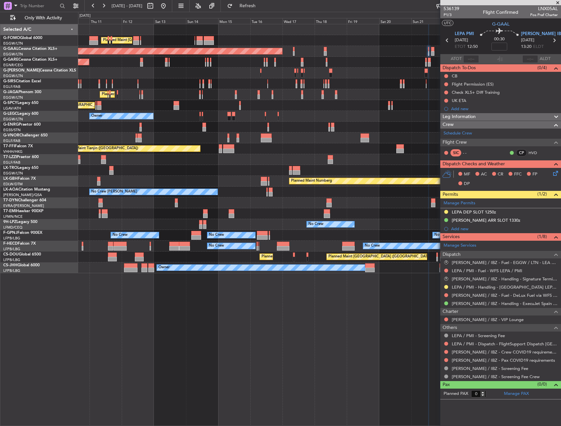
click at [248, 313] on div "Planned Maint London (Luton) Planned Maint Dusseldorf Unplanned Maint Chester P…" at bounding box center [319, 225] width 483 height 402
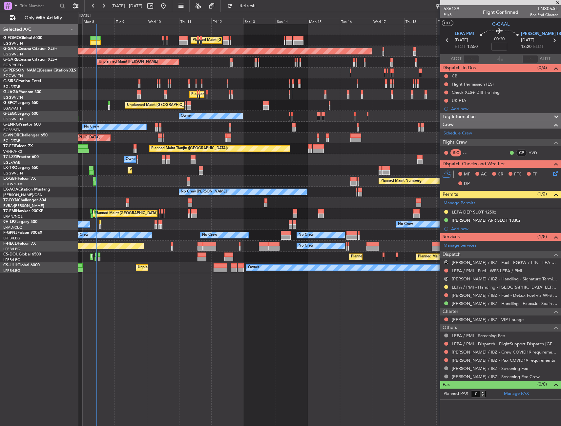
click at [163, 335] on div "Planned Maint London (Luton) Planned Maint London (Luton) Planned Maint Dusseld…" at bounding box center [319, 225] width 483 height 402
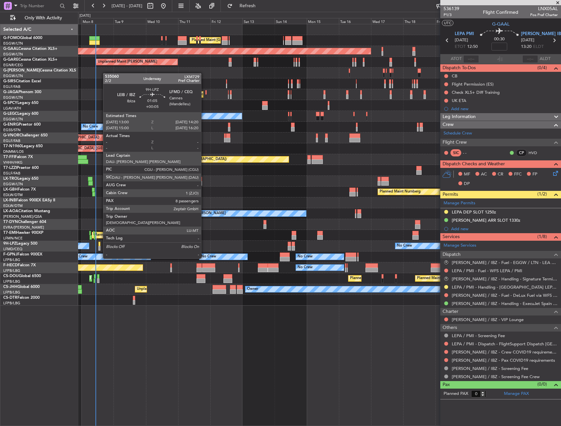
click at [100, 246] on div at bounding box center [99, 248] width 2 height 5
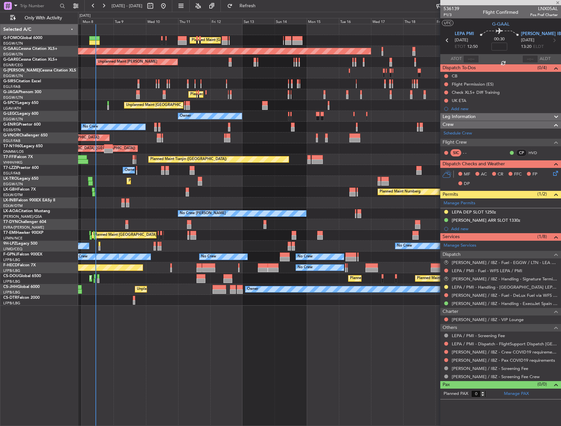
type input "+00:05"
type input "8"
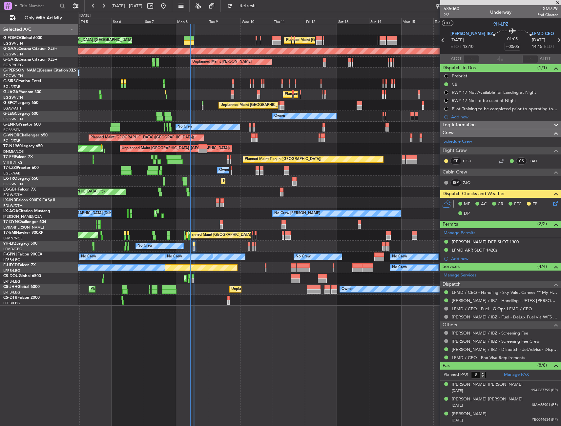
click at [198, 241] on div "Planned Maint [GEOGRAPHIC_DATA] ([GEOGRAPHIC_DATA]) Planned Maint [GEOGRAPHIC_D…" at bounding box center [319, 164] width 482 height 281
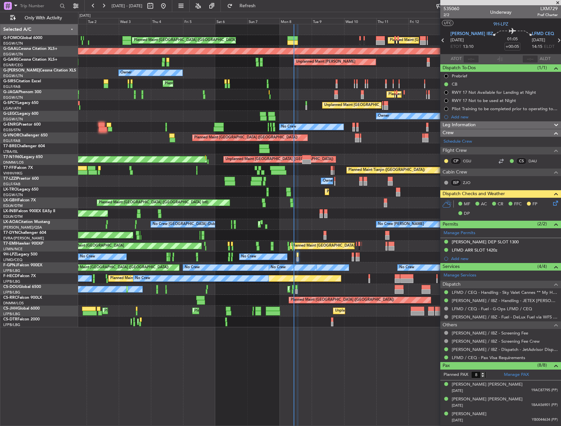
click at [206, 260] on div "Planned Maint London (Luton) Planned Maint London (Luton) Planned Maint Dusseld…" at bounding box center [319, 175] width 482 height 303
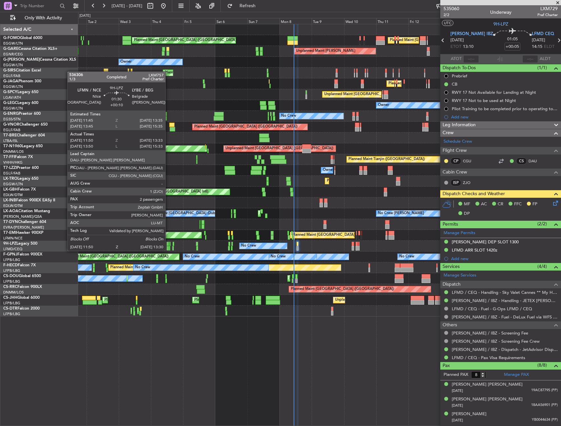
click at [168, 244] on div at bounding box center [167, 244] width 3 height 5
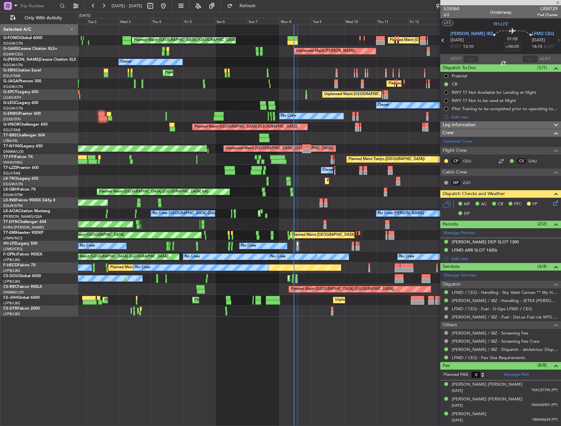
type input "+00:10"
type input "12:05"
type input "13:28"
type input "2"
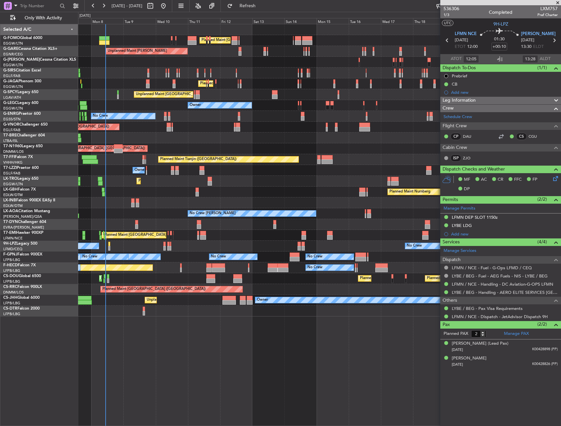
click at [109, 231] on div "Planned Maint London (Luton) Planned Maint London (Luton) Unplanned Maint Chest…" at bounding box center [319, 170] width 482 height 292
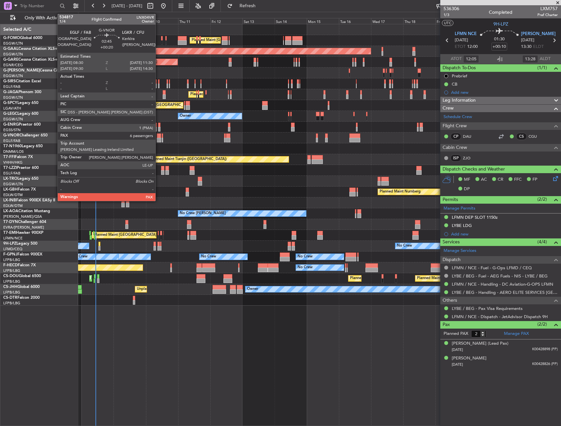
click at [158, 137] on div at bounding box center [159, 135] width 4 height 5
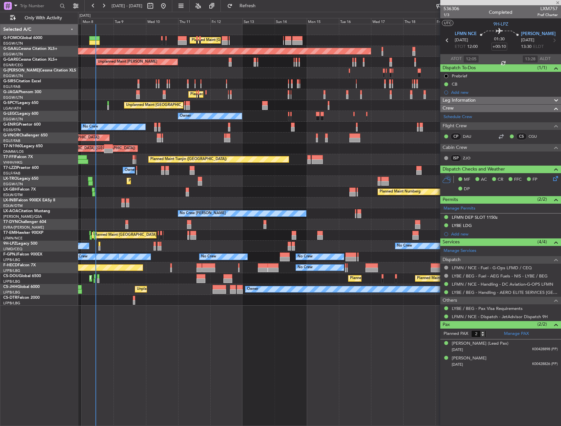
type input "+00:20"
type input "6"
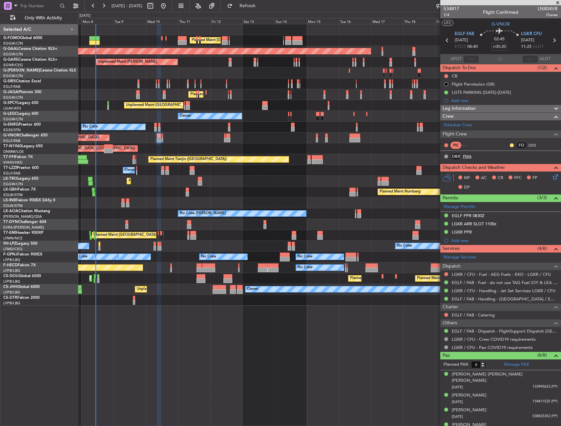
click at [467, 155] on link "PMA" at bounding box center [470, 156] width 15 height 6
click at [446, 15] on span "1/4" at bounding box center [451, 15] width 16 height 6
click at [448, 16] on span "1/4" at bounding box center [451, 15] width 16 height 6
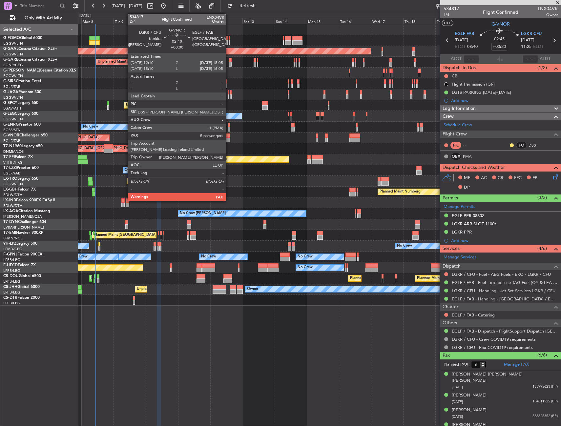
click at [229, 138] on div at bounding box center [228, 140] width 4 height 5
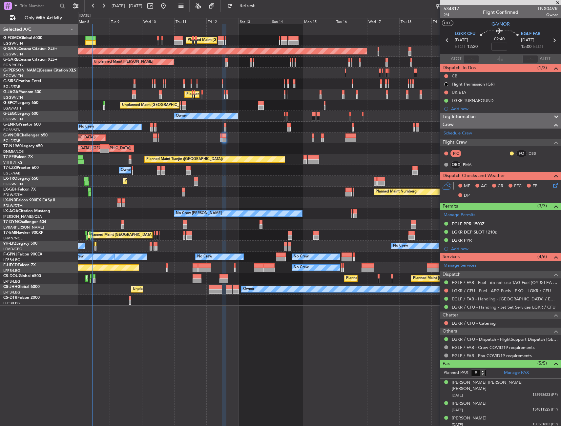
click at [95, 209] on div "No Crew Chester Planned Maint Paris (Le Bourget) No Crew Sabadell No Crew Dubli…" at bounding box center [319, 213] width 482 height 11
click at [273, 87] on div "Planned Maint London (Luton) Planned Maint London (Luton) Planned Maint Dusseld…" at bounding box center [319, 164] width 482 height 281
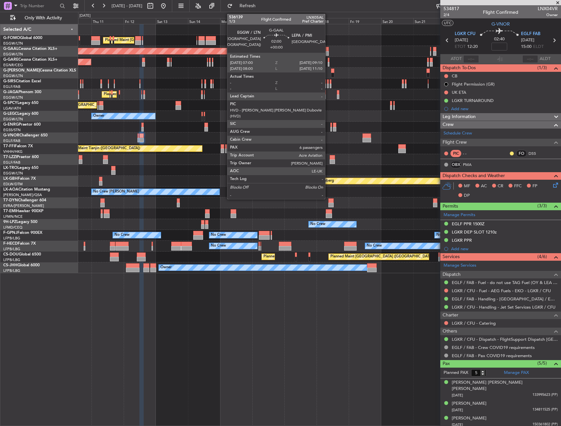
click at [328, 50] on div at bounding box center [327, 49] width 3 height 5
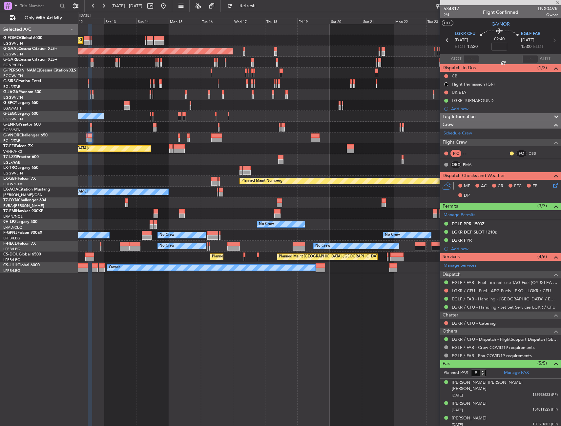
click at [287, 198] on div "Planned Maint London (Luton) Planned Maint Dusseldorf Unplanned Maint Chester P…" at bounding box center [319, 148] width 482 height 249
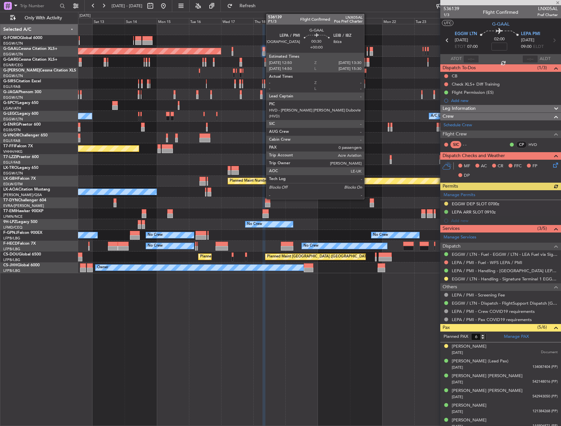
click at [367, 52] on div at bounding box center [367, 53] width 1 height 5
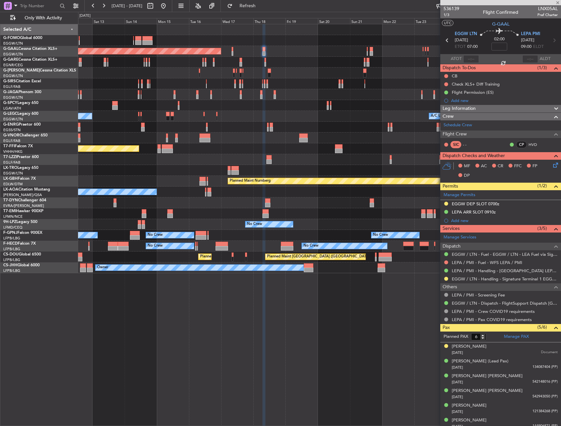
type input "0"
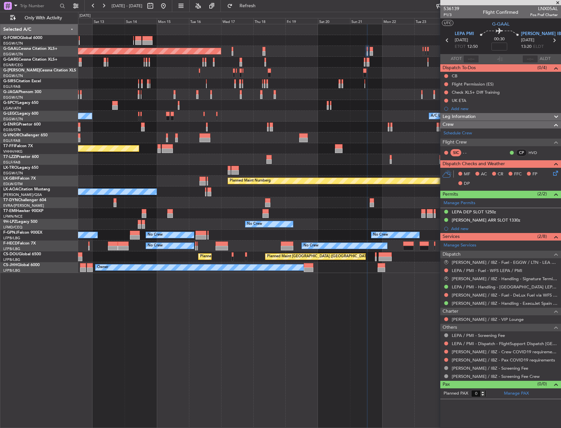
click at [374, 280] on div "Planned Maint London (Luton) Planned Maint Dusseldorf Unplanned Maint Chester P…" at bounding box center [319, 226] width 483 height 404
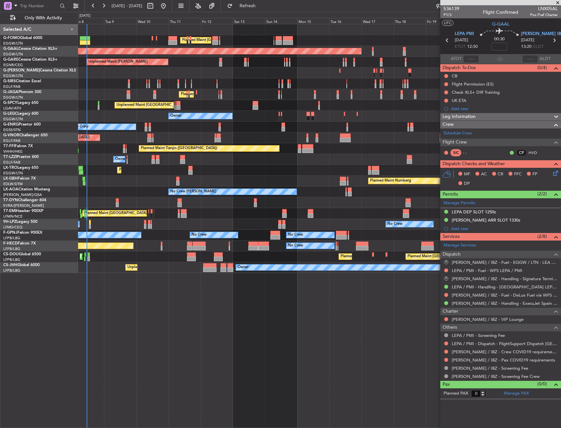
click at [219, 293] on div "Planned Maint London (Luton) Planned Maint London (Luton) Planned Maint Dusseld…" at bounding box center [319, 226] width 483 height 404
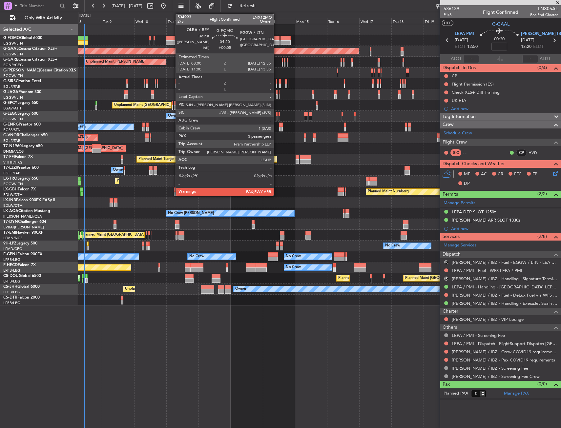
click at [283, 41] on div at bounding box center [285, 42] width 10 height 5
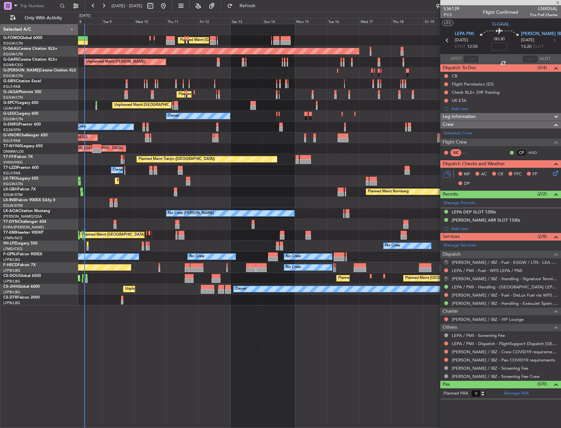
type input "+00:30"
type input "1"
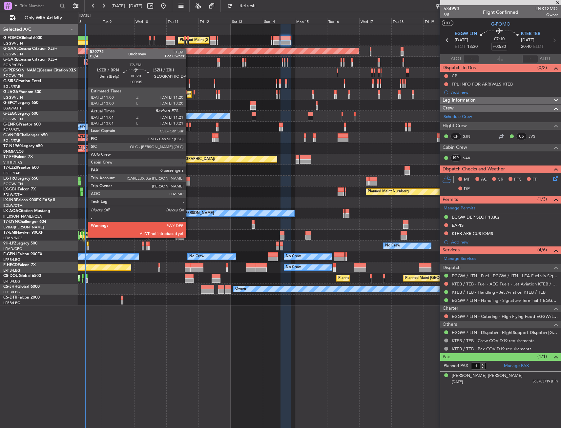
click at [85, 237] on div at bounding box center [84, 237] width 1 height 5
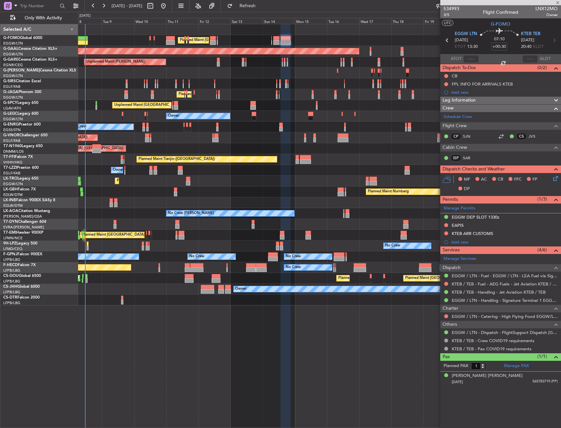
type input "+00:05"
type input "11:01"
type input "0"
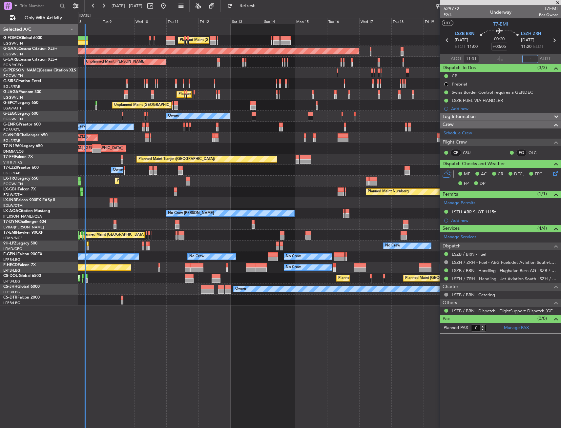
click at [529, 56] on input "text" at bounding box center [530, 59] width 16 height 8
click at [524, 24] on section "UTC T7-EMI" at bounding box center [500, 23] width 121 height 10
type input "11:24"
click at [261, 5] on span "Refresh" at bounding box center [248, 6] width 28 height 5
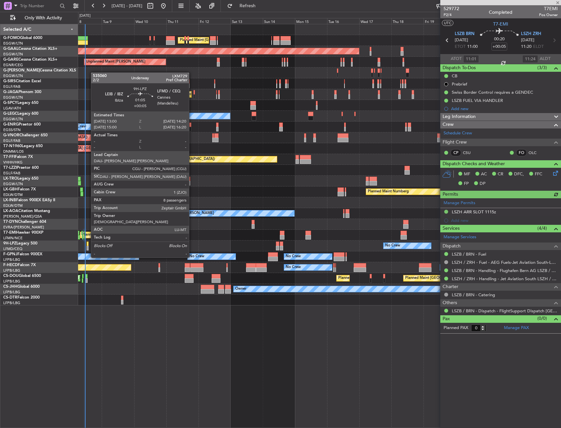
click at [88, 245] on div at bounding box center [88, 244] width 2 height 5
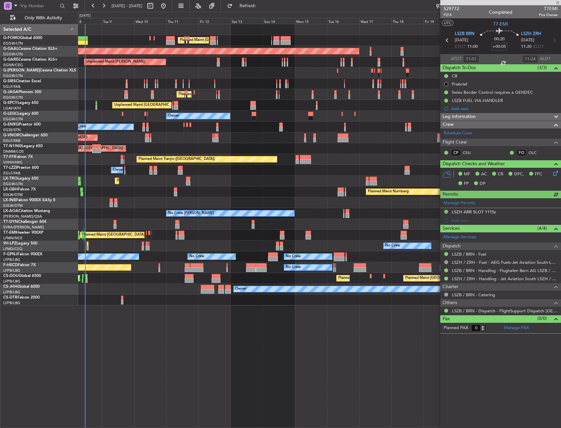
type input "8"
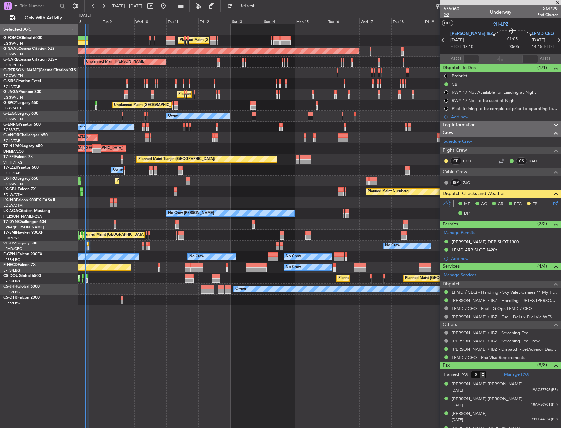
click at [445, 17] on span "2/2" at bounding box center [451, 15] width 16 height 6
